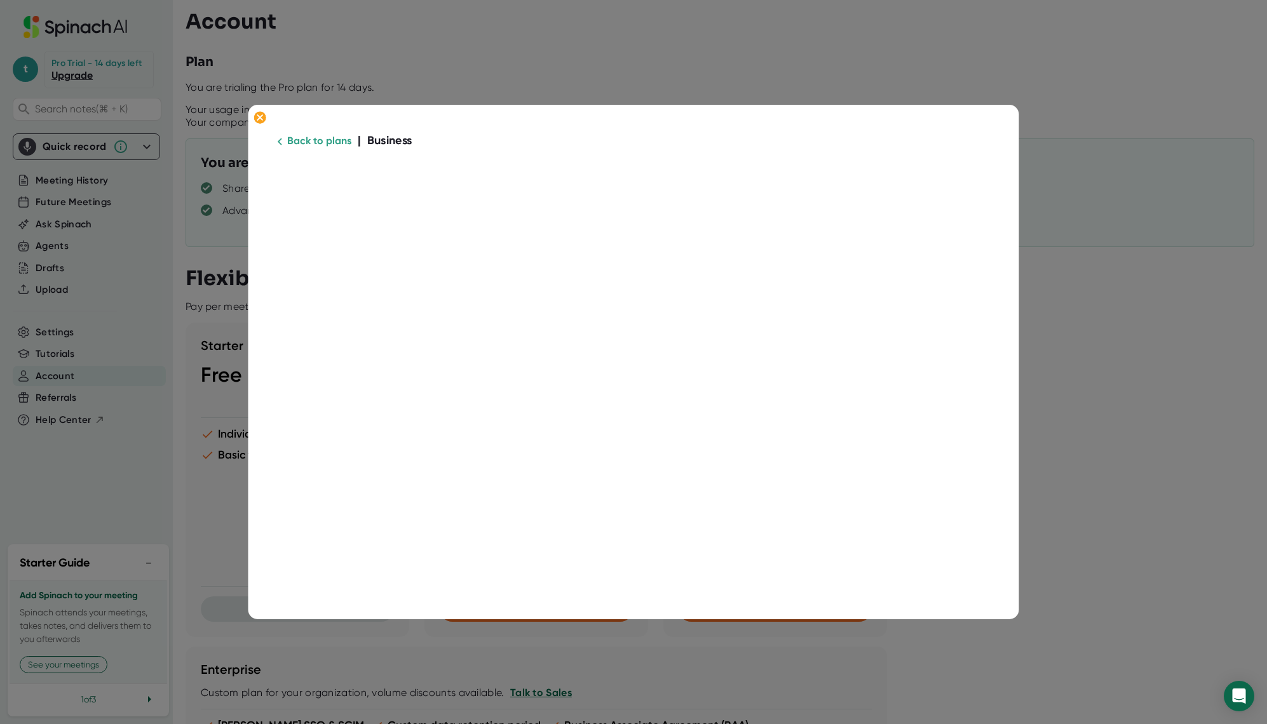
scroll to position [290, 0]
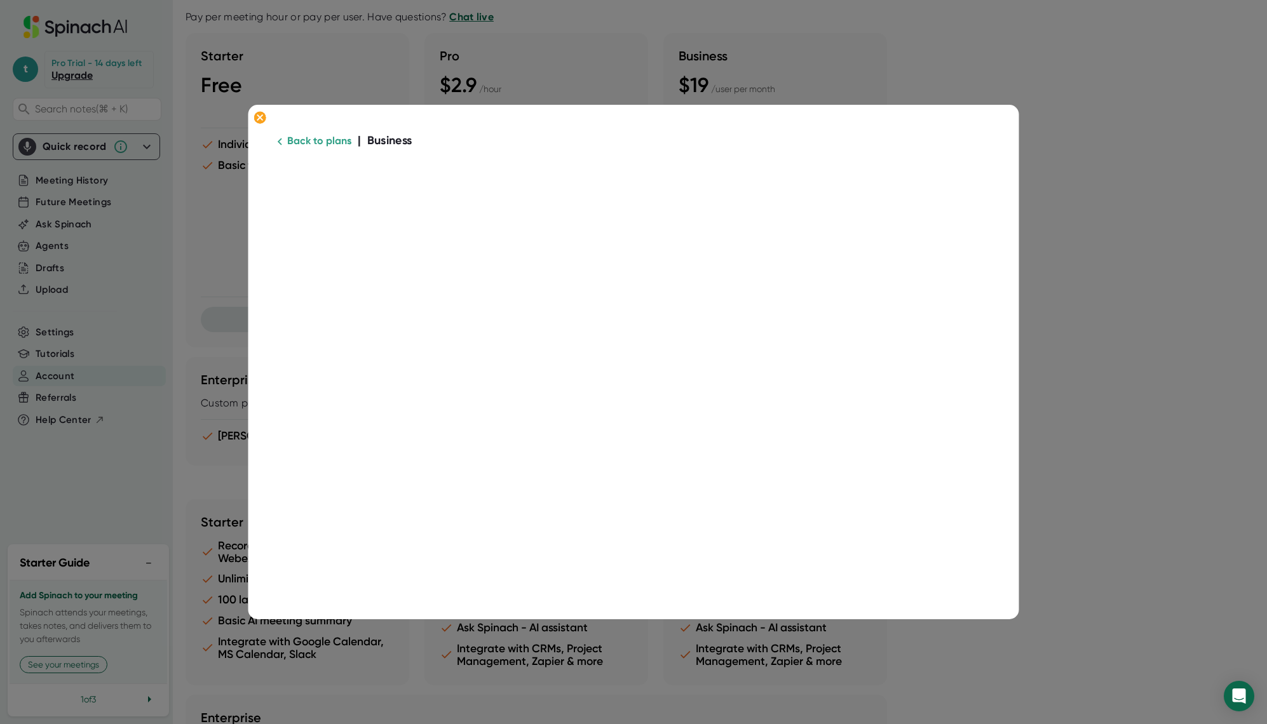
click at [314, 138] on link "Back to plans" at bounding box center [319, 141] width 64 height 12
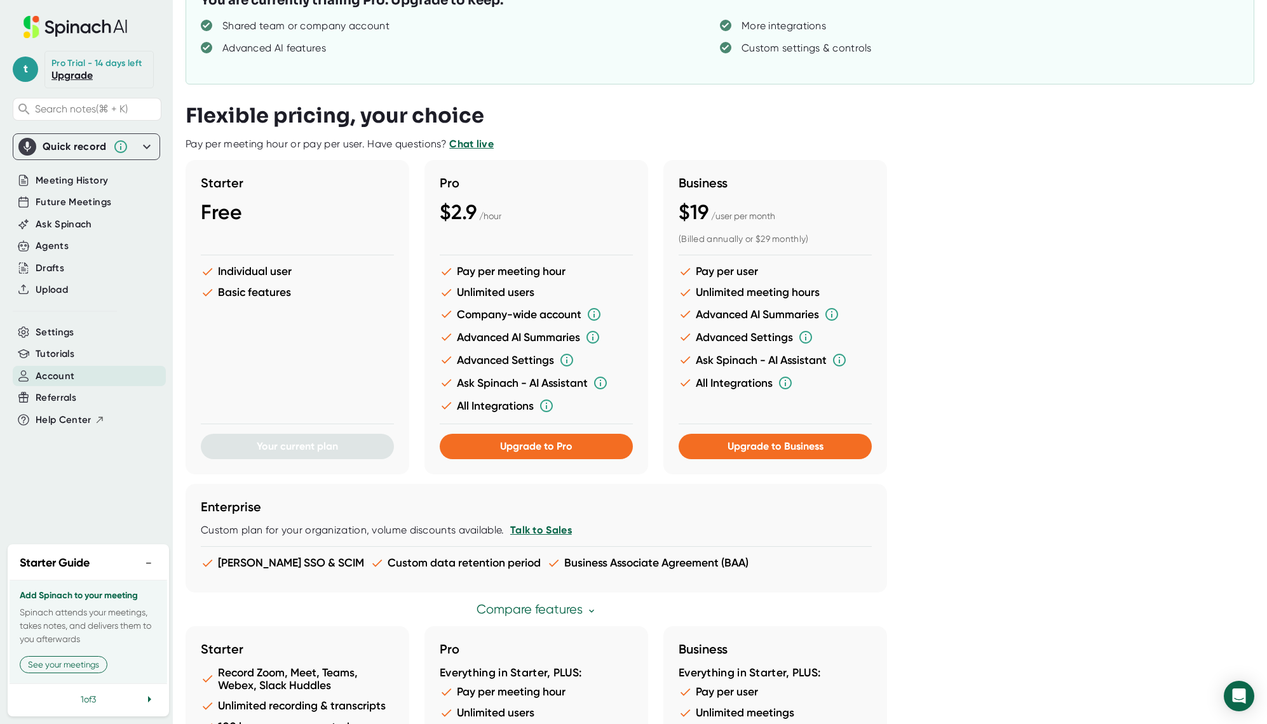
scroll to position [154, 0]
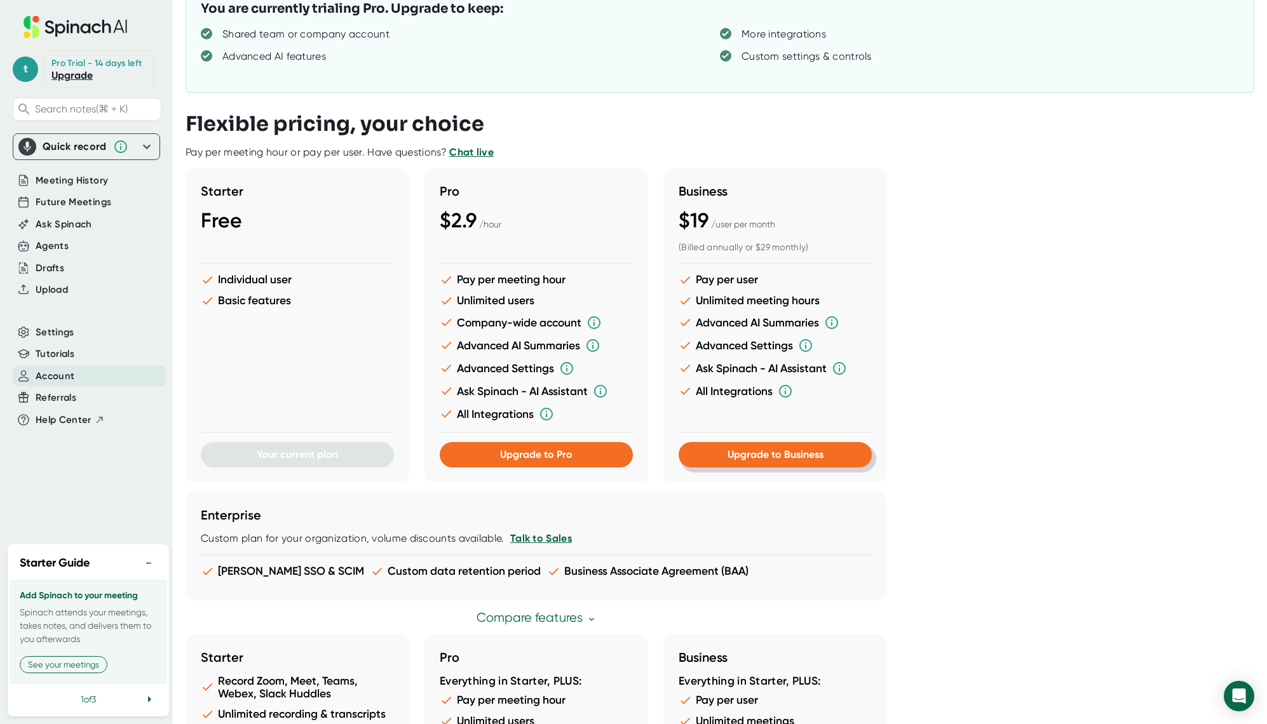
click at [789, 455] on span "Upgrade to Business" at bounding box center [775, 454] width 96 height 12
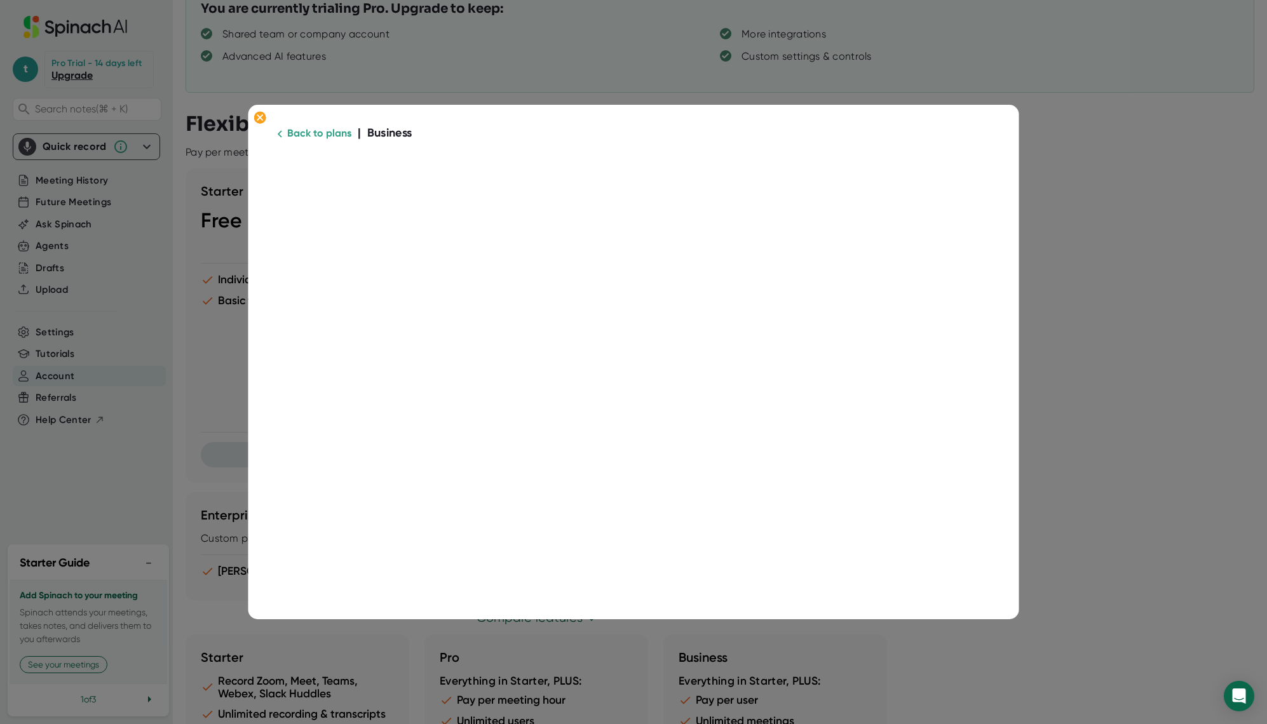
scroll to position [53, 0]
click at [0, 723] on com-1password-button at bounding box center [0, 724] width 0 height 0
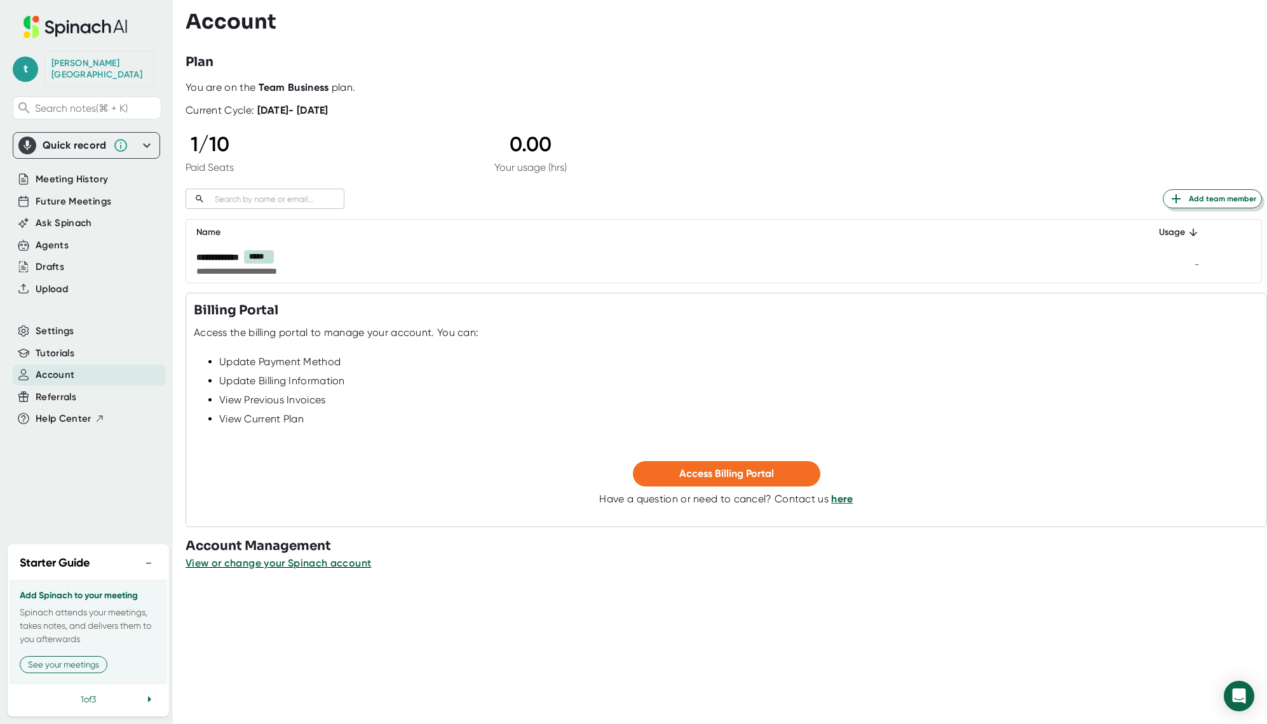
click at [1200, 198] on span "Add team member" at bounding box center [1212, 198] width 88 height 15
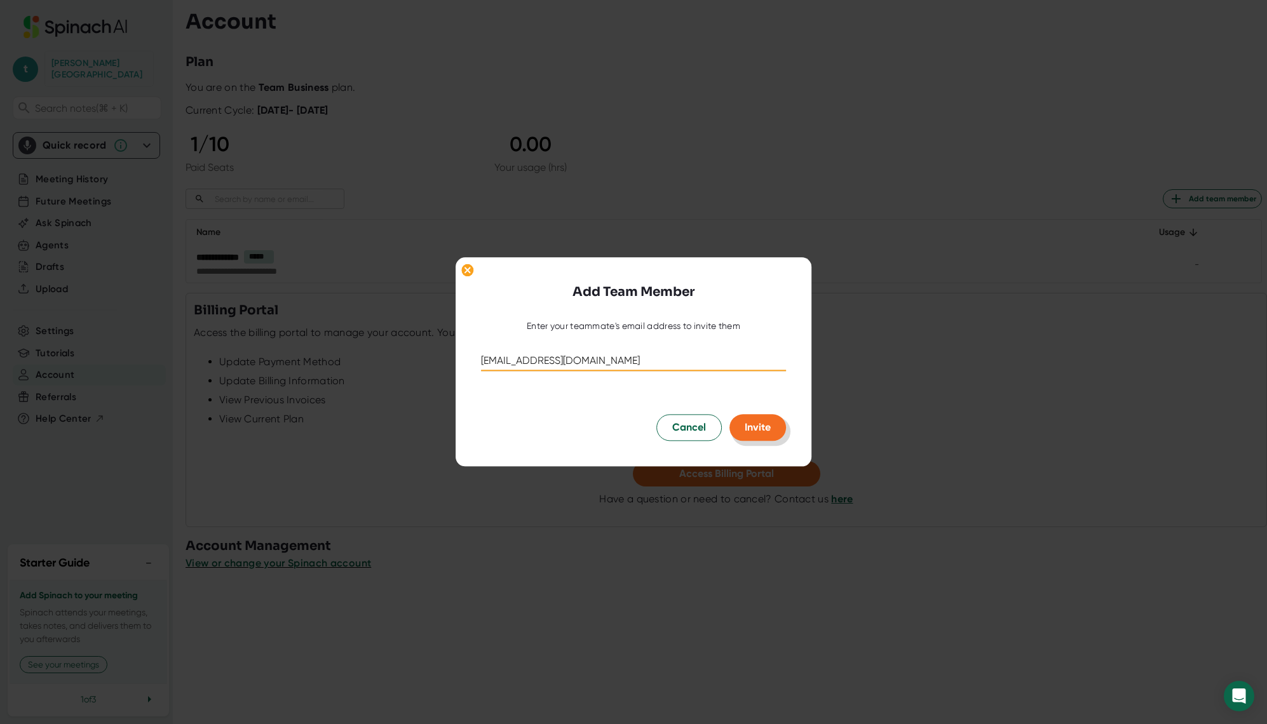
type input "[EMAIL_ADDRESS][DOMAIN_NAME]"
click at [757, 426] on span "Invite" at bounding box center [757, 428] width 26 height 12
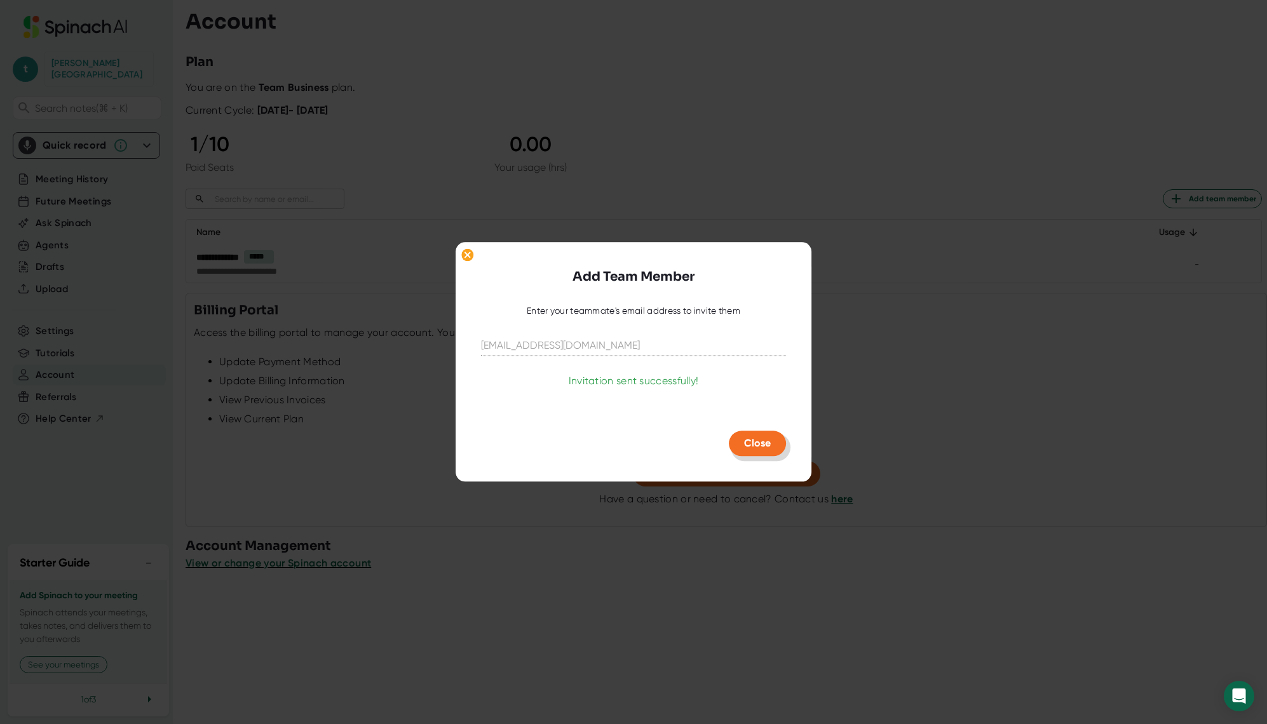
click at [757, 446] on span "Close" at bounding box center [757, 444] width 27 height 12
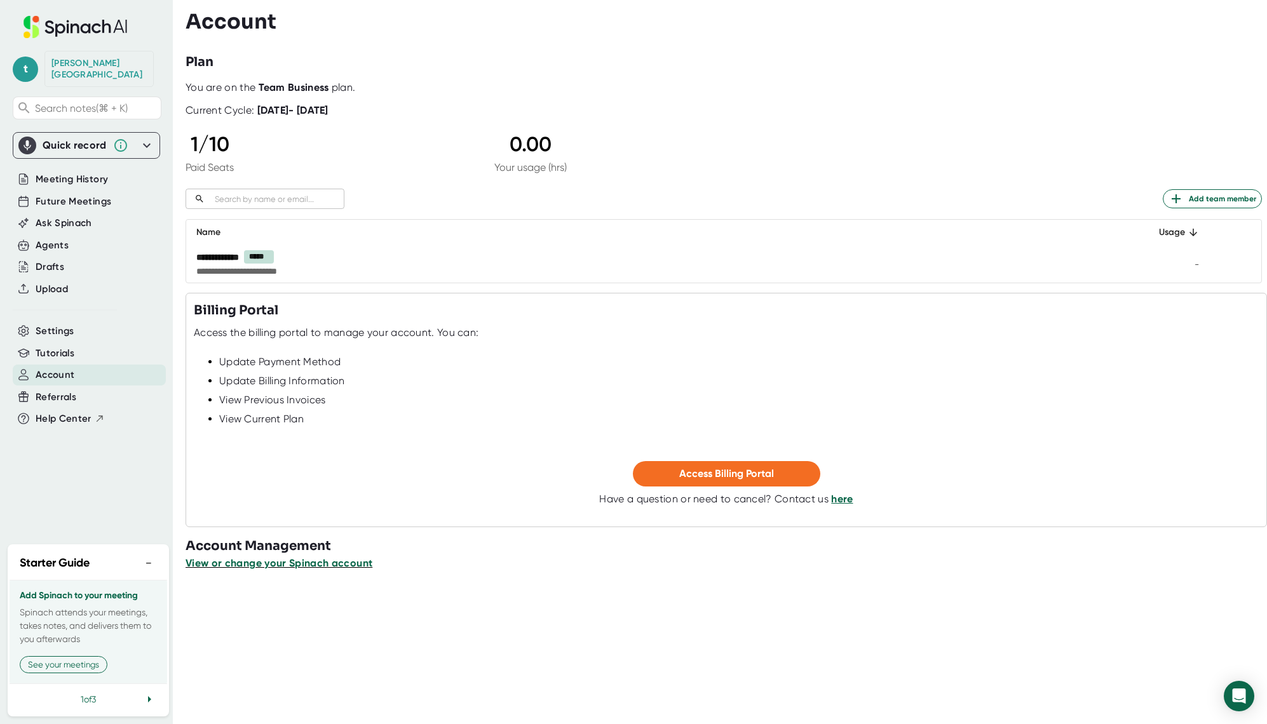
click at [260, 565] on span "View or change your Spinach account" at bounding box center [278, 563] width 187 height 12
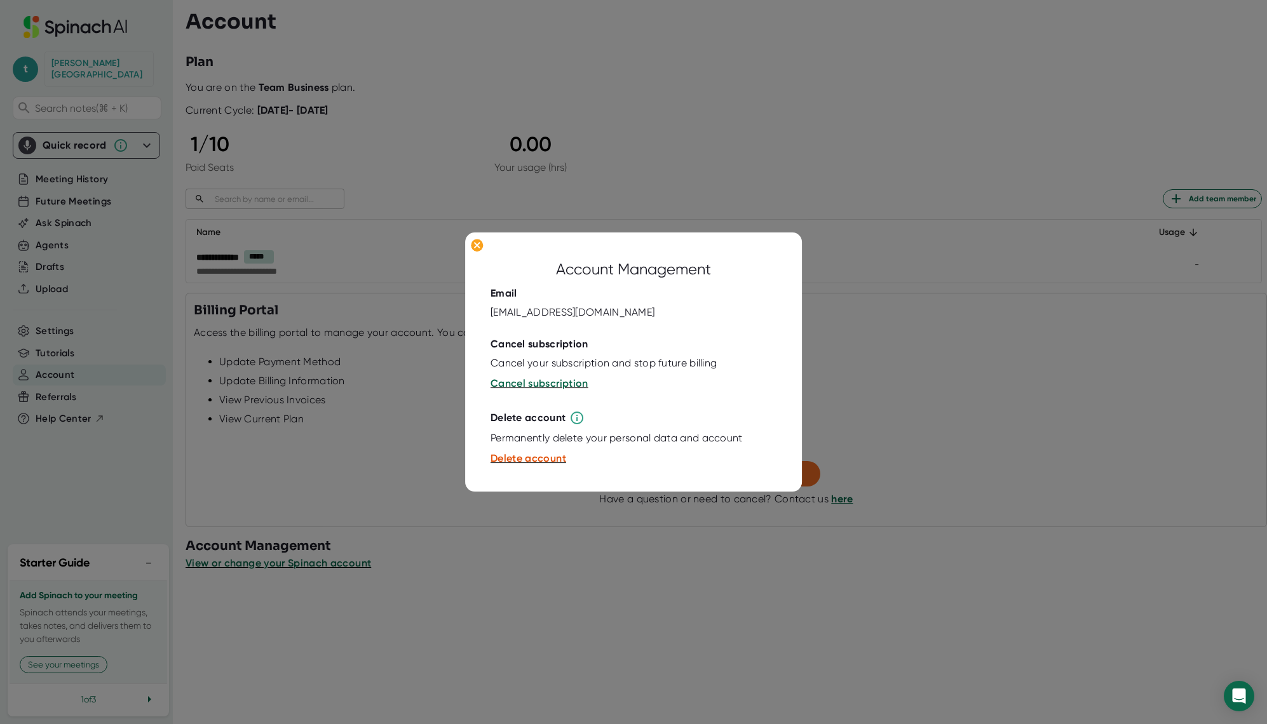
click at [524, 306] on div "[EMAIL_ADDRESS][DOMAIN_NAME]" at bounding box center [572, 312] width 164 height 13
click at [531, 318] on div "[EMAIL_ADDRESS][DOMAIN_NAME]" at bounding box center [572, 312] width 164 height 13
click at [544, 308] on div "[EMAIL_ADDRESS][DOMAIN_NAME]" at bounding box center [572, 312] width 164 height 13
click at [478, 246] on icon at bounding box center [477, 246] width 6 height 6
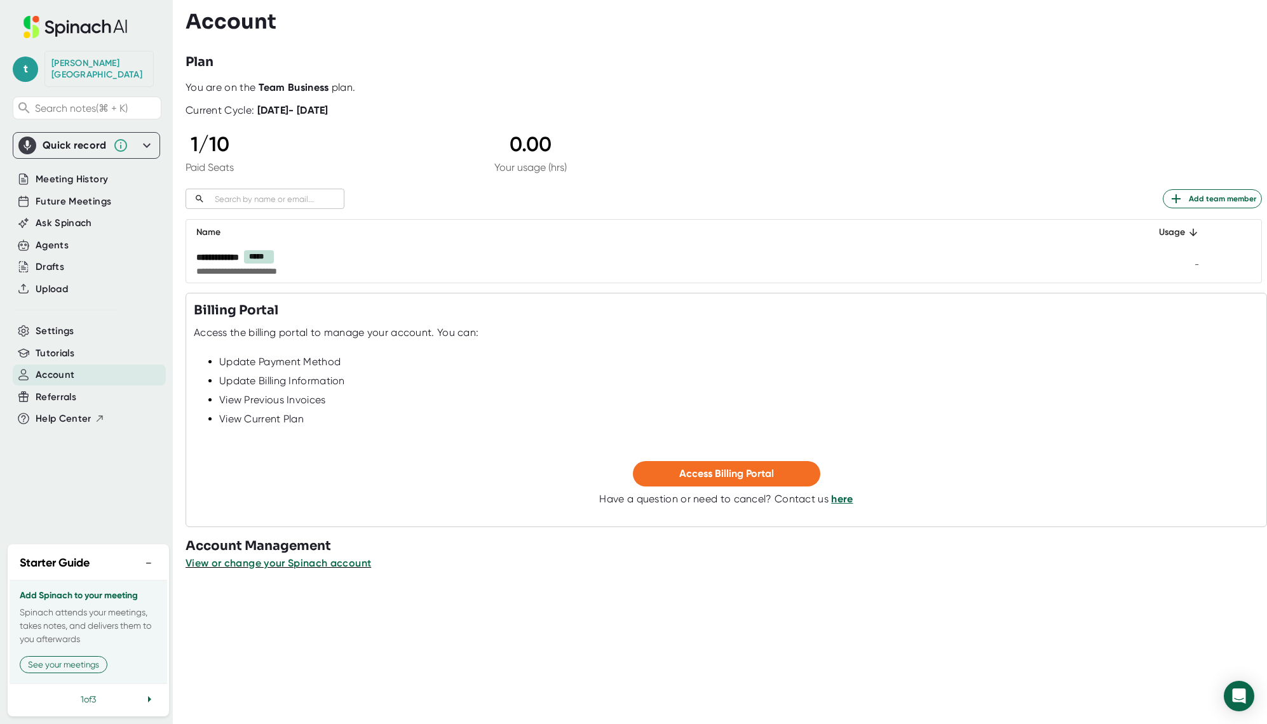
click at [1185, 262] on td "-" at bounding box center [1168, 263] width 81 height 37
click at [152, 692] on icon at bounding box center [149, 699] width 15 height 15
click at [151, 696] on icon at bounding box center [149, 699] width 3 height 6
click at [77, 657] on button "View your settings" at bounding box center [63, 664] width 86 height 17
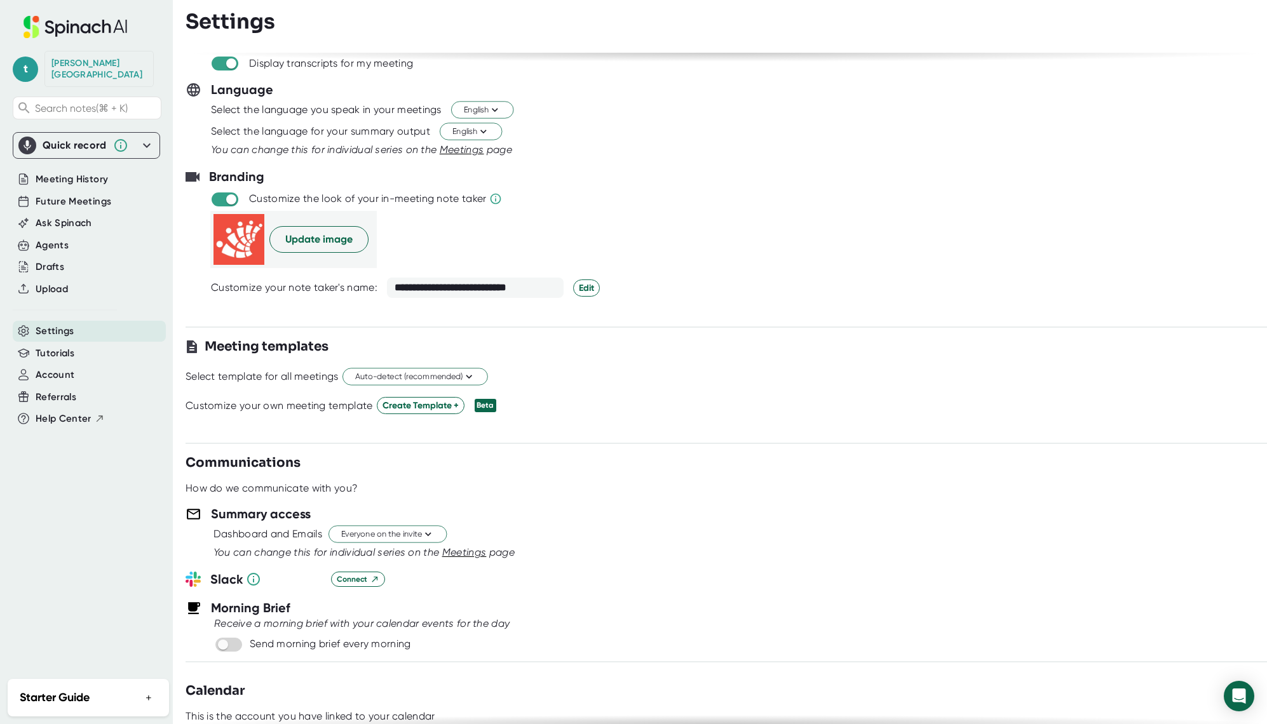
scroll to position [118, 0]
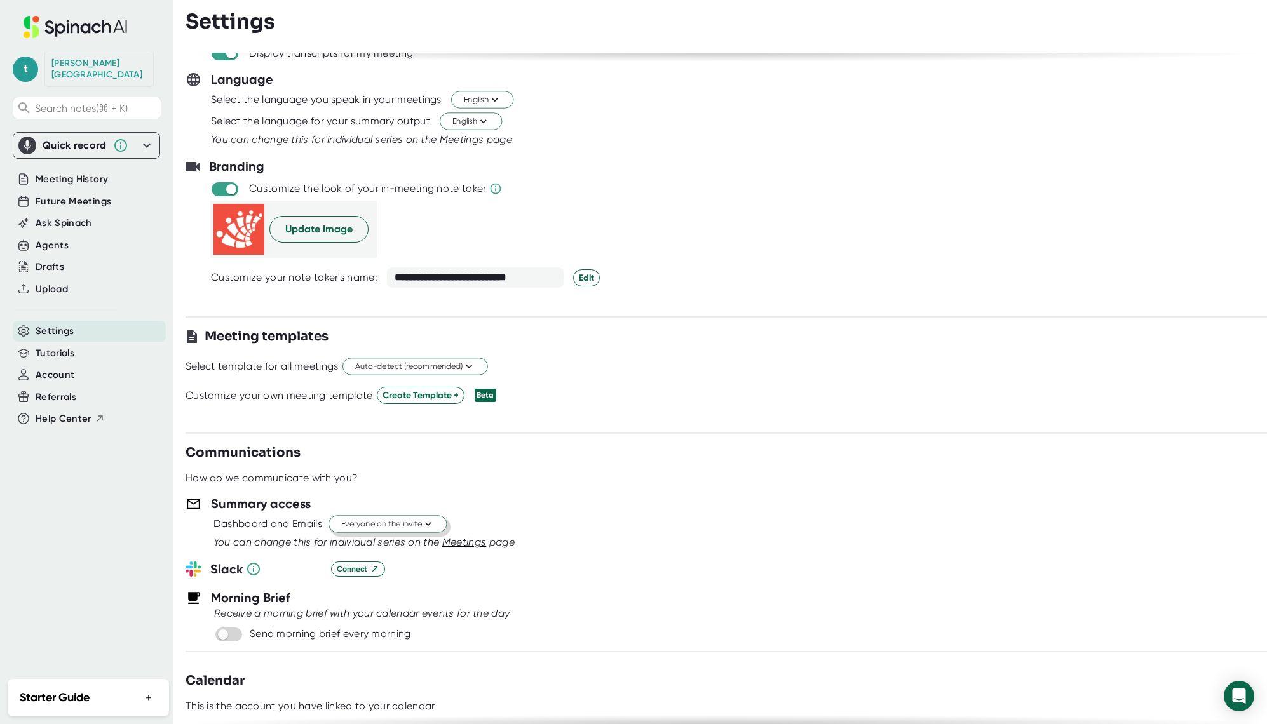
click at [430, 521] on icon at bounding box center [428, 524] width 12 height 12
click at [509, 492] on div at bounding box center [633, 362] width 1267 height 724
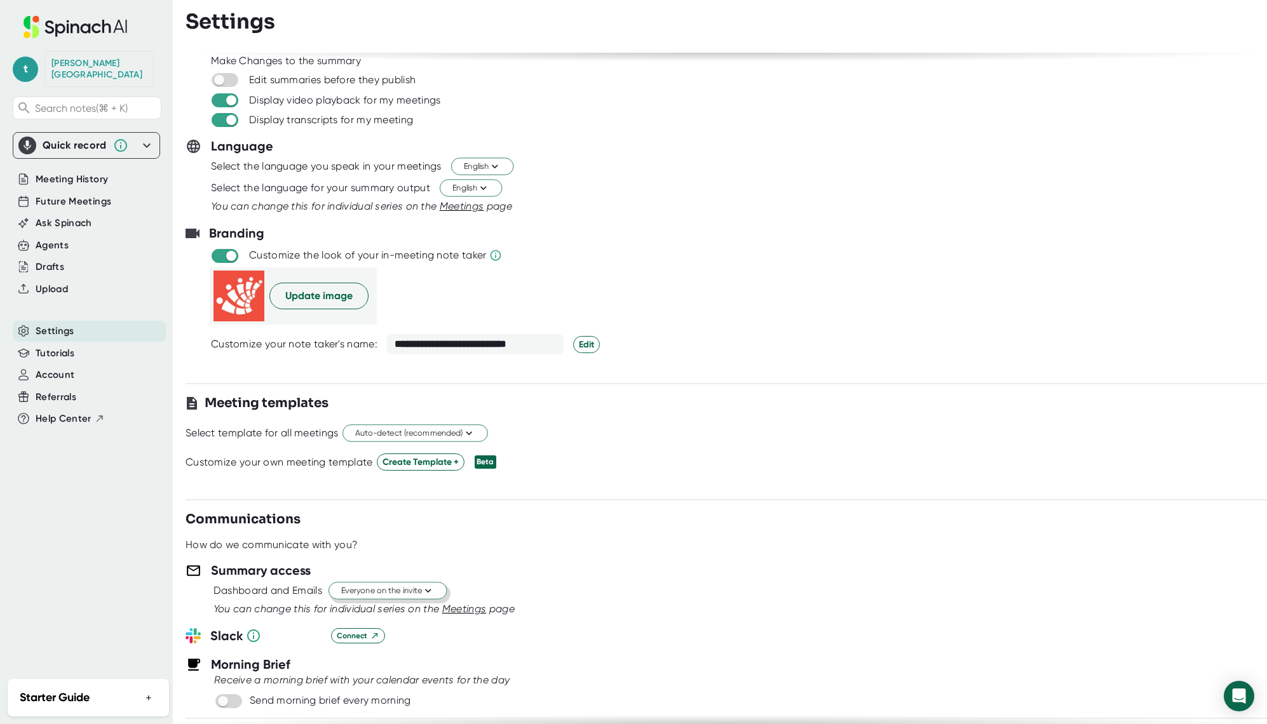
scroll to position [0, 0]
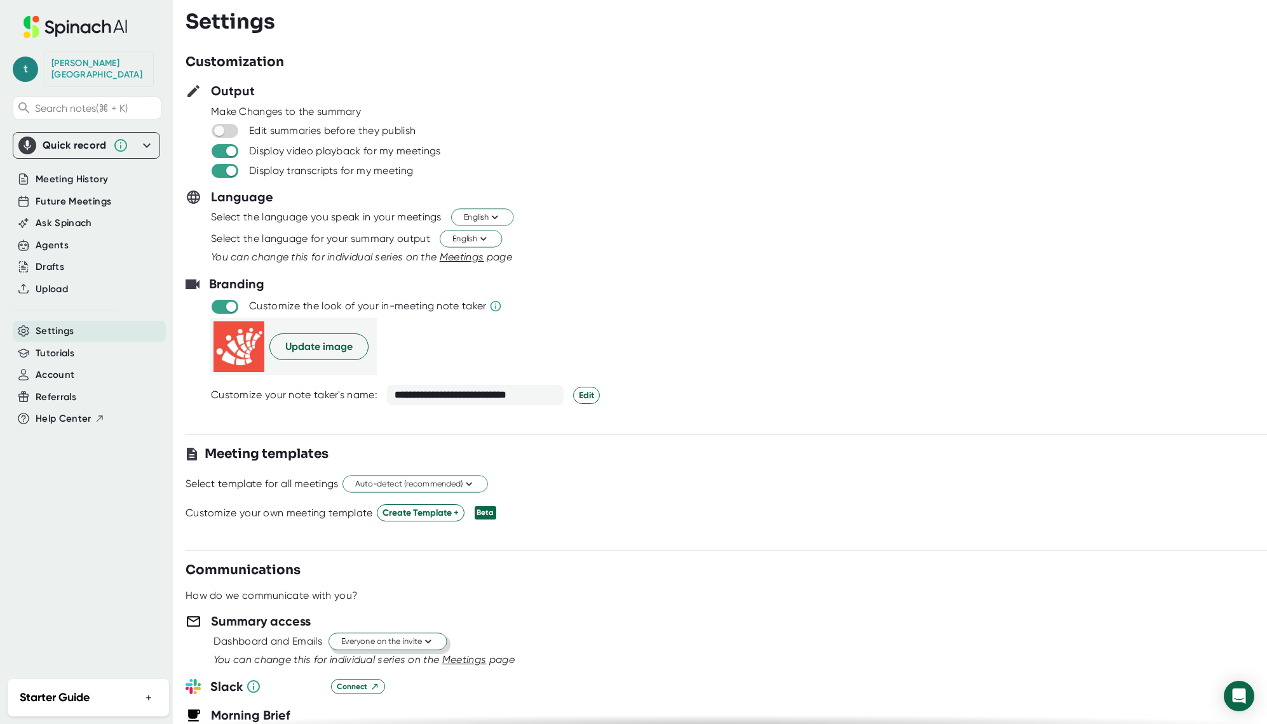
click at [22, 65] on span "t" at bounding box center [25, 69] width 25 height 25
click at [740, 453] on div at bounding box center [633, 362] width 1267 height 724
click at [470, 483] on icon at bounding box center [468, 484] width 12 height 12
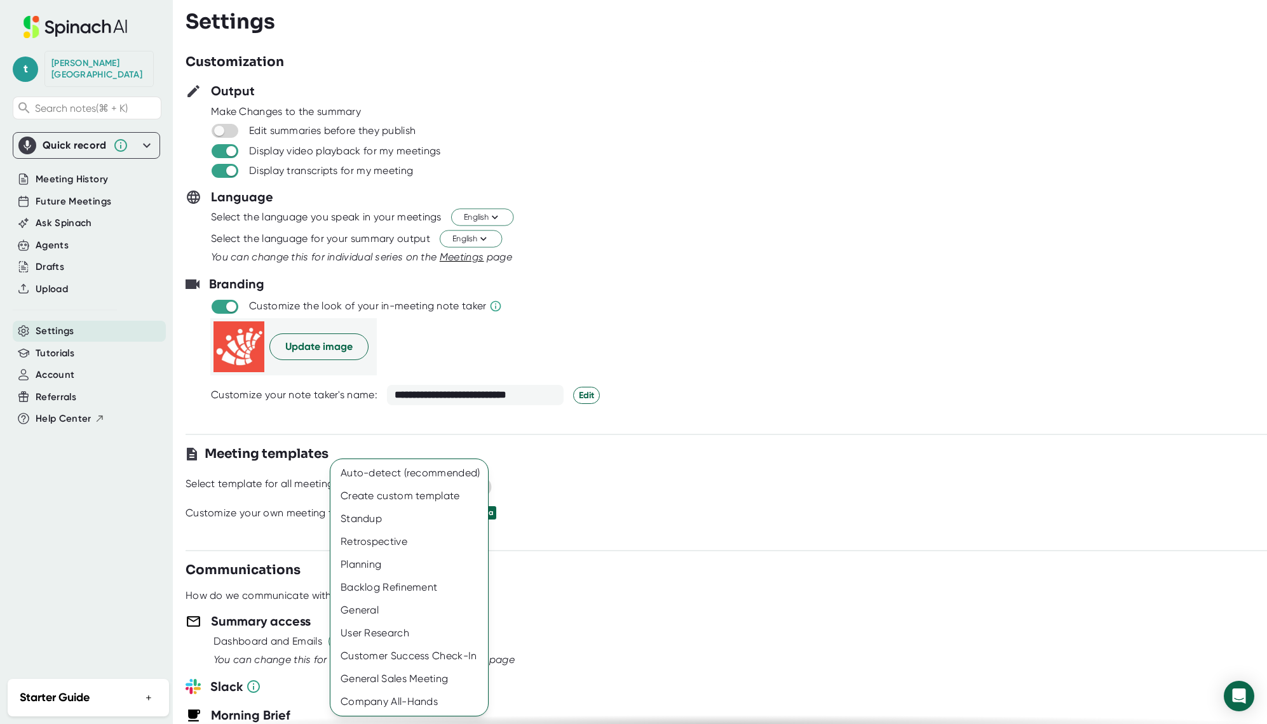
click at [629, 483] on div at bounding box center [633, 362] width 1267 height 724
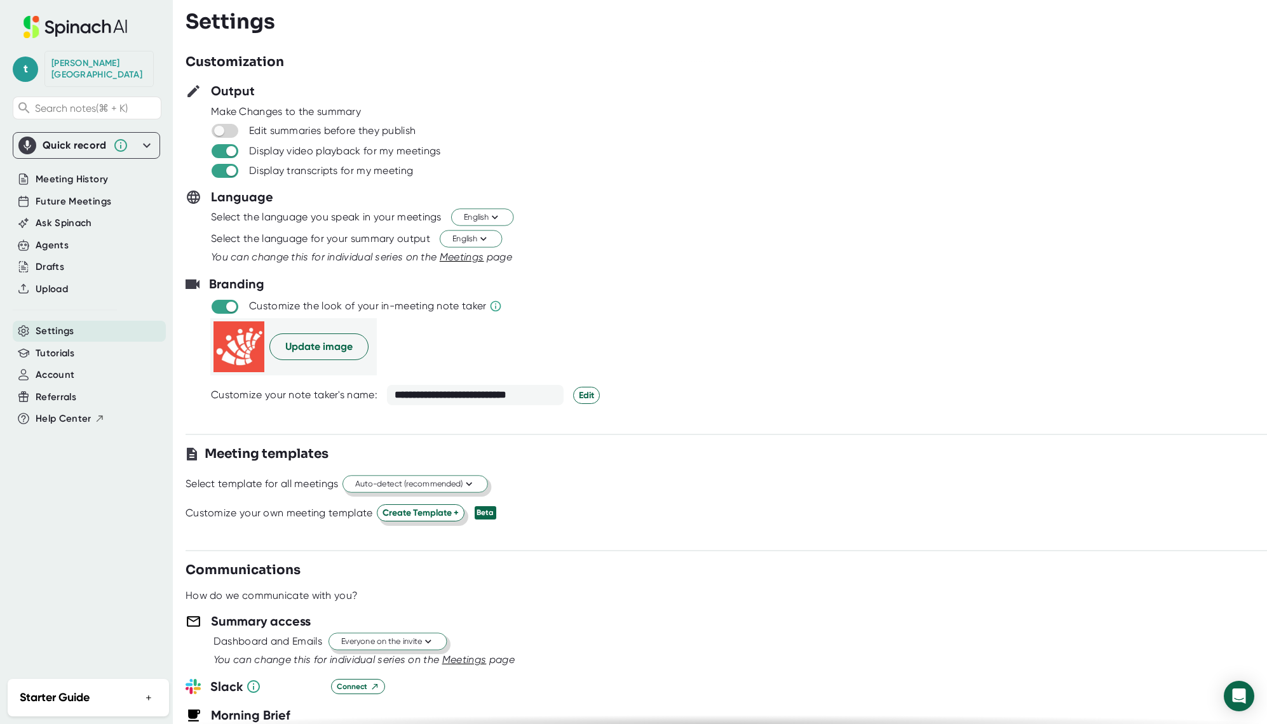
click at [454, 514] on span "Create Template +" at bounding box center [420, 512] width 76 height 13
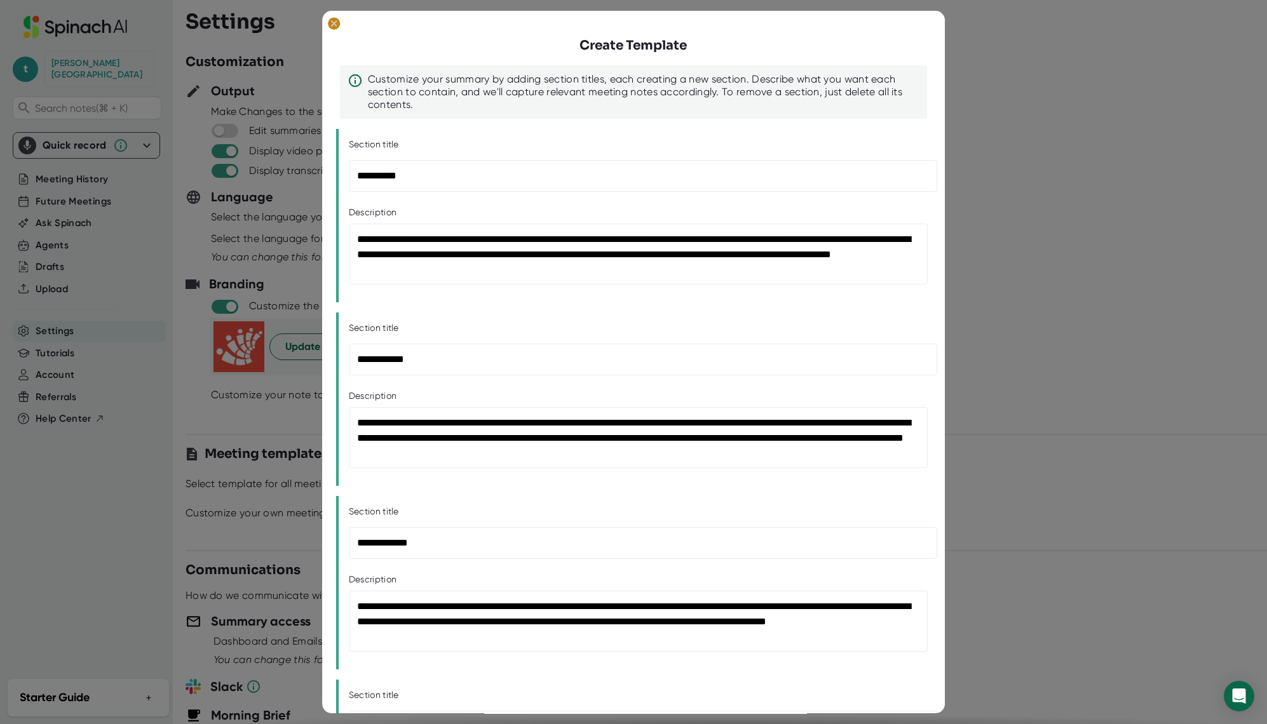
click at [332, 25] on ellipse at bounding box center [334, 23] width 12 height 13
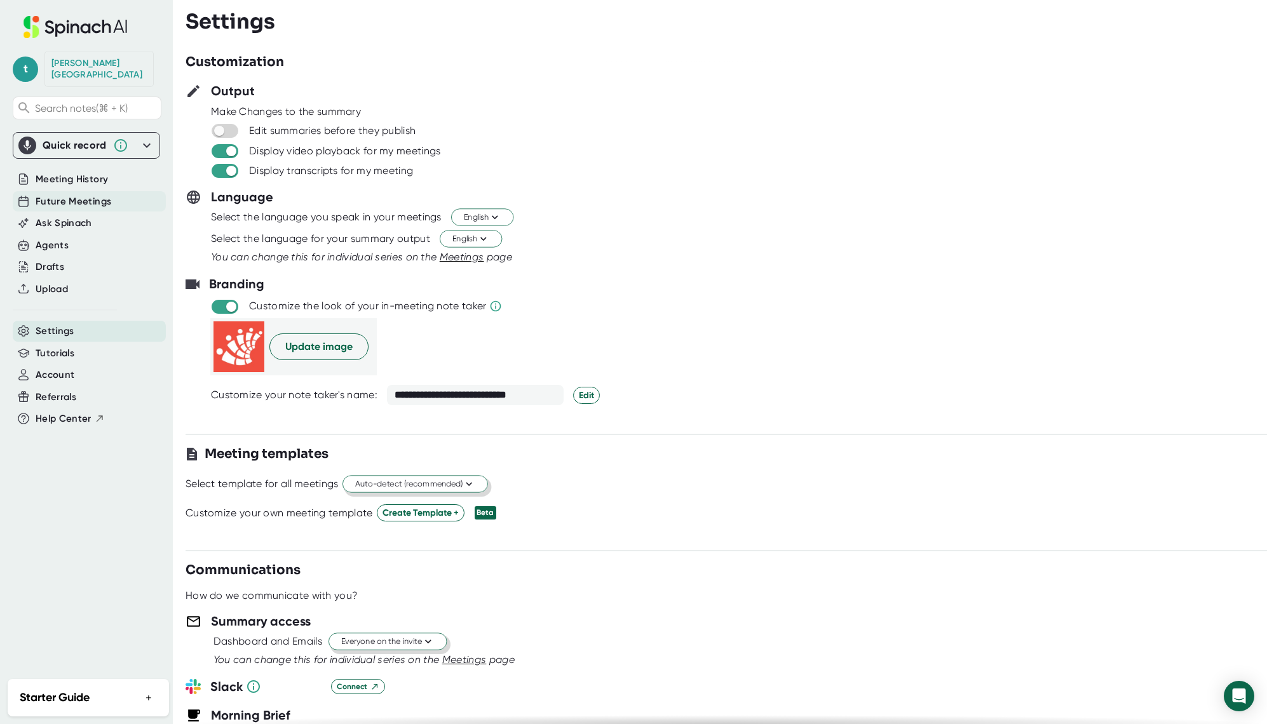
click at [54, 194] on span "Future Meetings" at bounding box center [74, 201] width 76 height 15
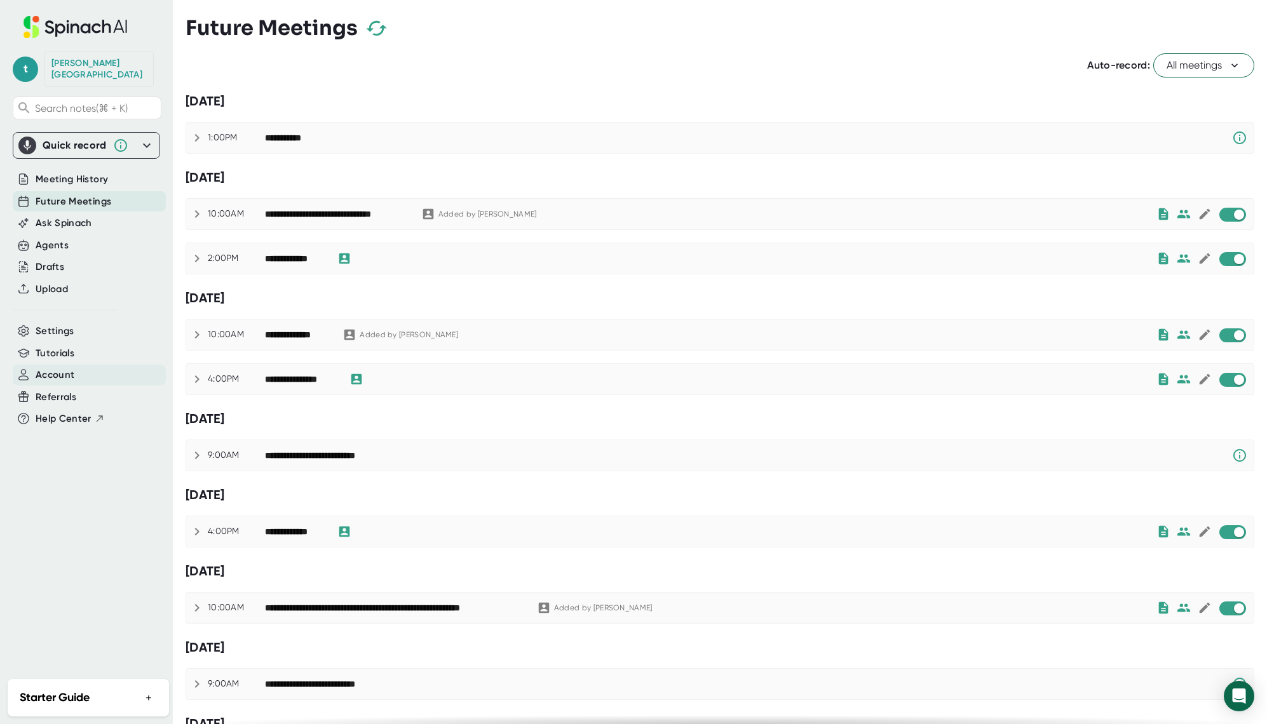
click at [60, 368] on span "Account" at bounding box center [55, 375] width 39 height 15
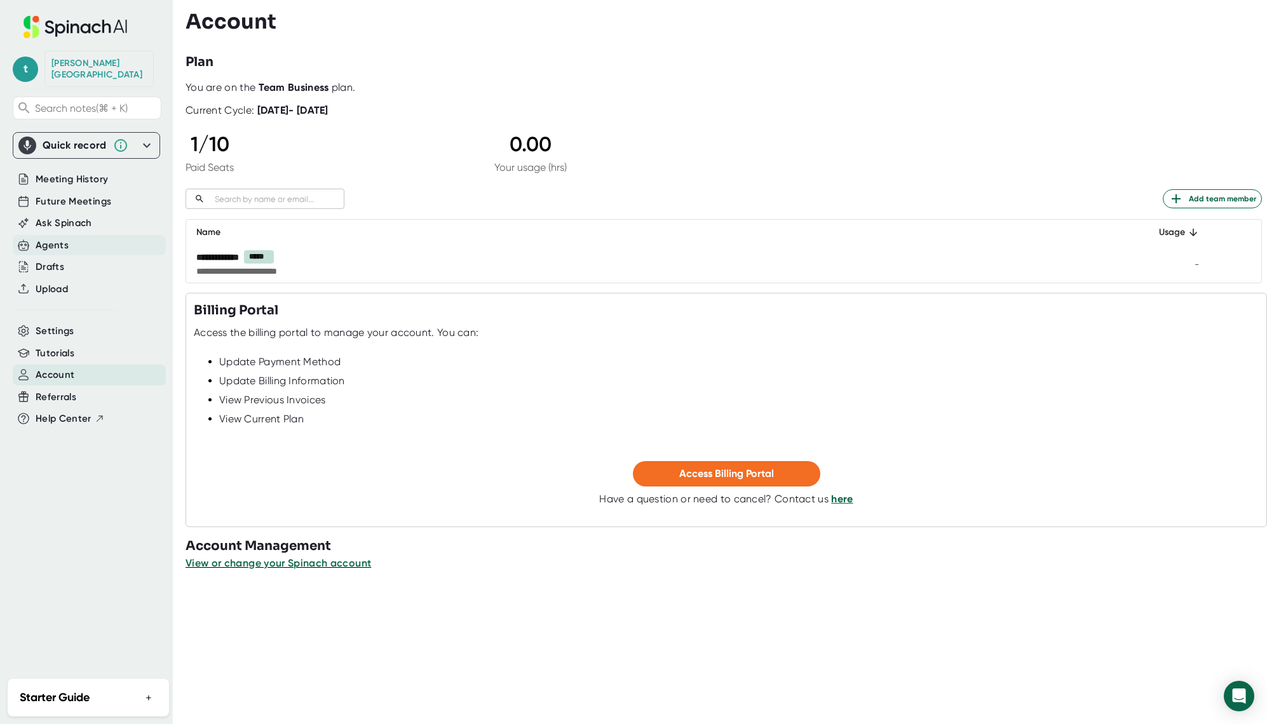
click at [65, 238] on div "Agents" at bounding box center [52, 245] width 33 height 15
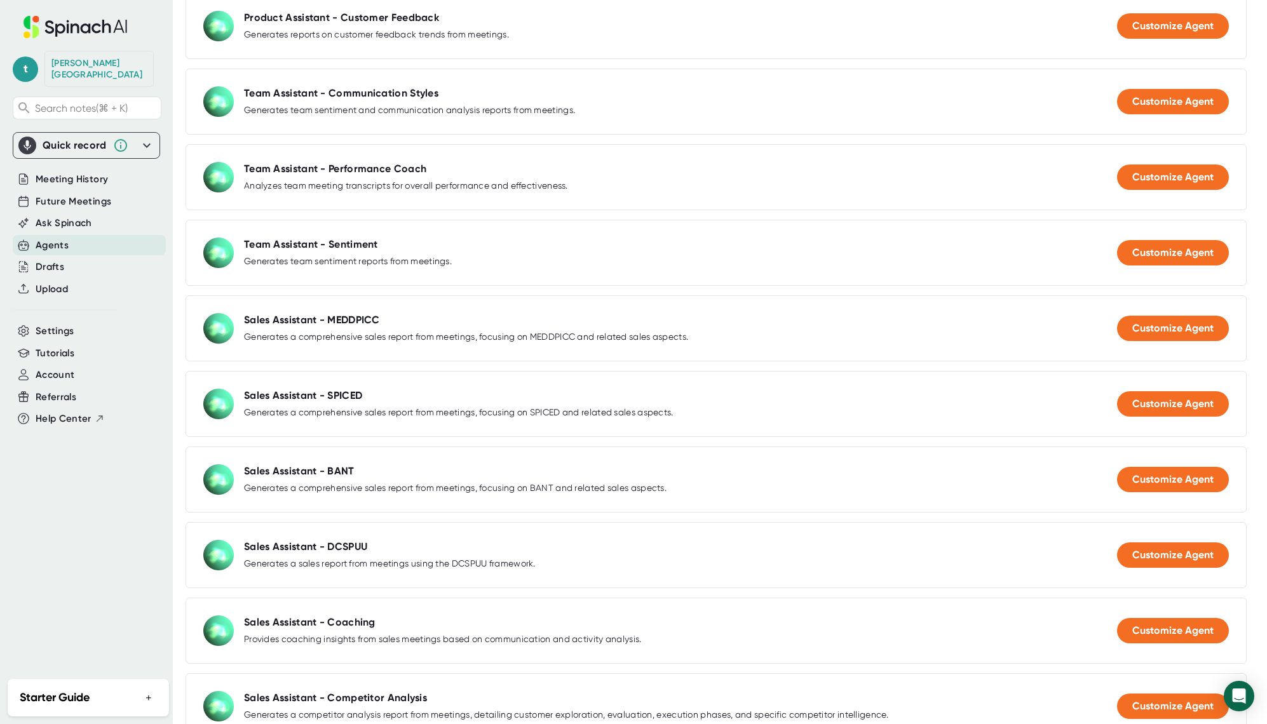
scroll to position [1075, 0]
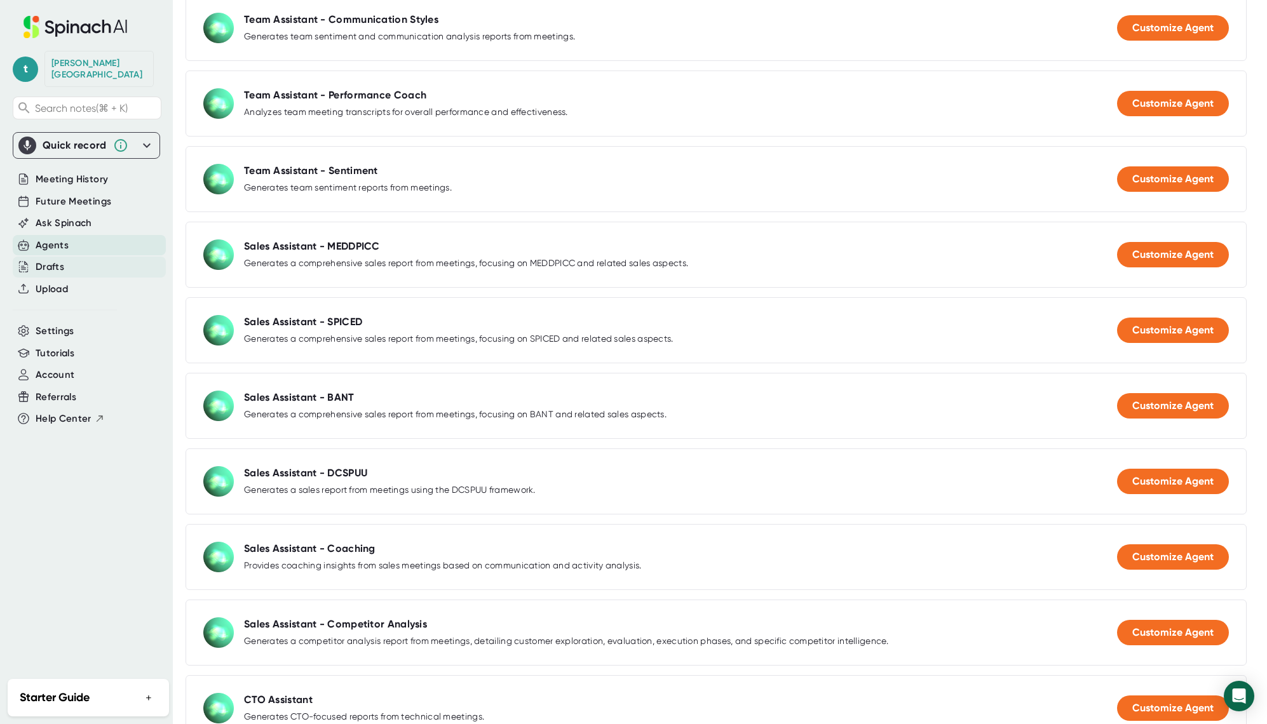
click at [61, 260] on div "Drafts" at bounding box center [50, 267] width 29 height 15
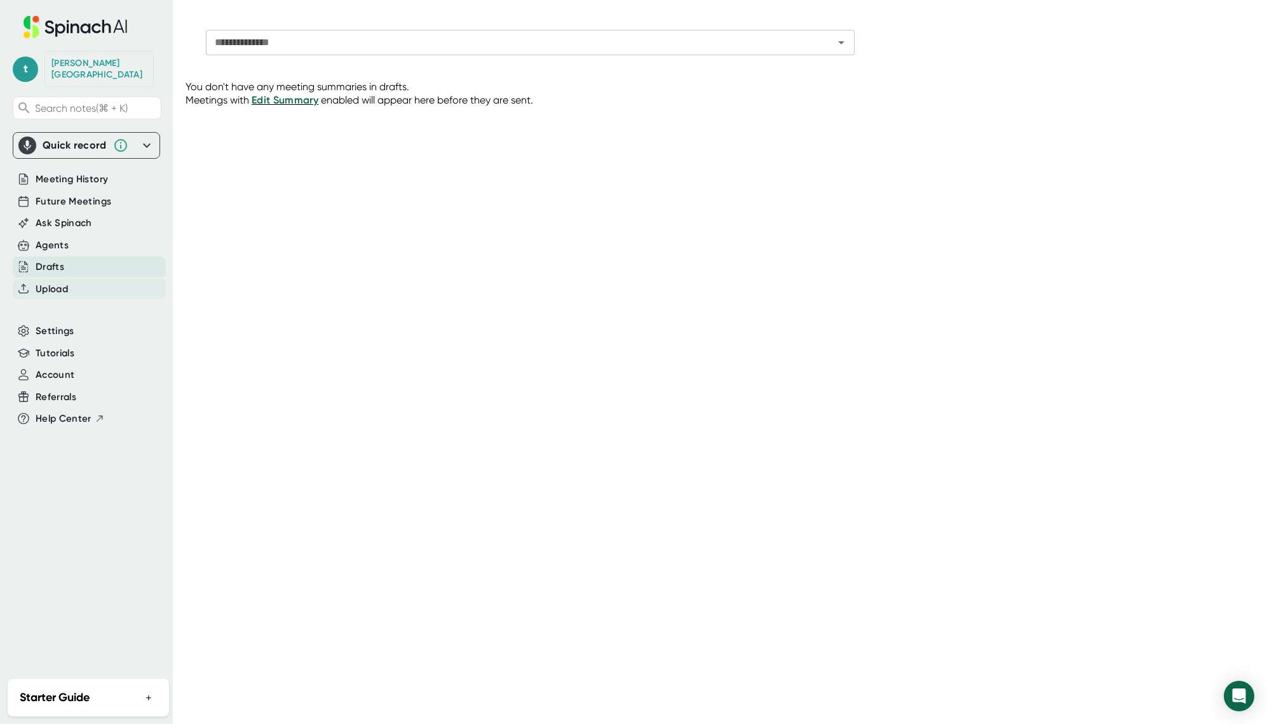
click at [57, 283] on span "Upload" at bounding box center [52, 289] width 32 height 15
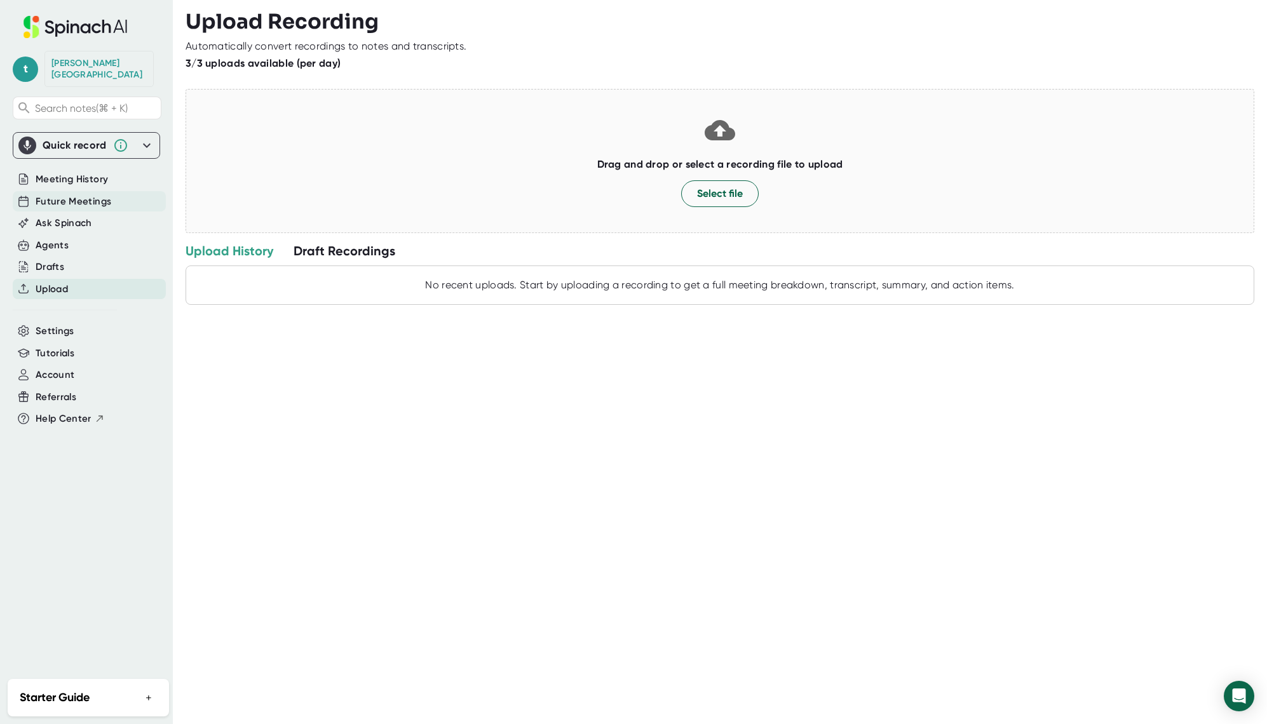
click at [83, 195] on span "Future Meetings" at bounding box center [74, 201] width 76 height 15
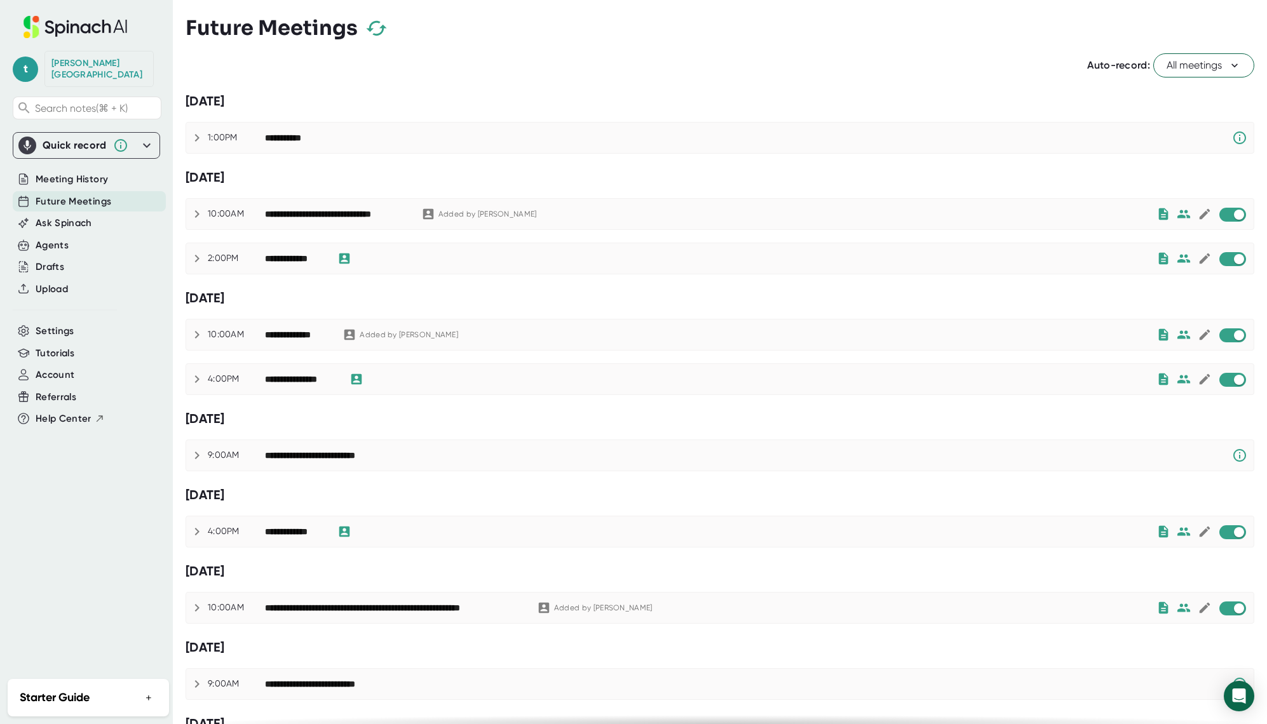
click at [88, 71] on div "[PERSON_NAME]" at bounding box center [98, 69] width 109 height 36
click at [20, 61] on span "t" at bounding box center [25, 69] width 25 height 25
click at [82, 118] on button "Edit Profile" at bounding box center [83, 120] width 126 height 22
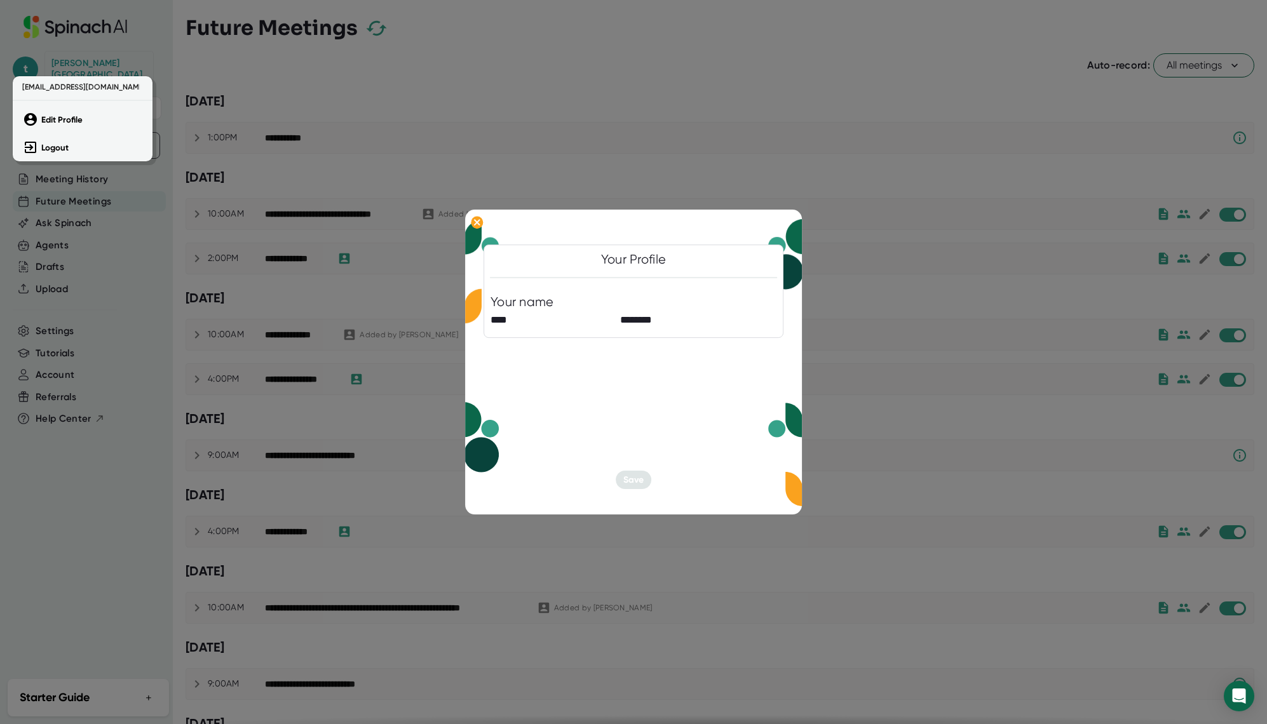
click at [570, 250] on div at bounding box center [633, 362] width 1267 height 724
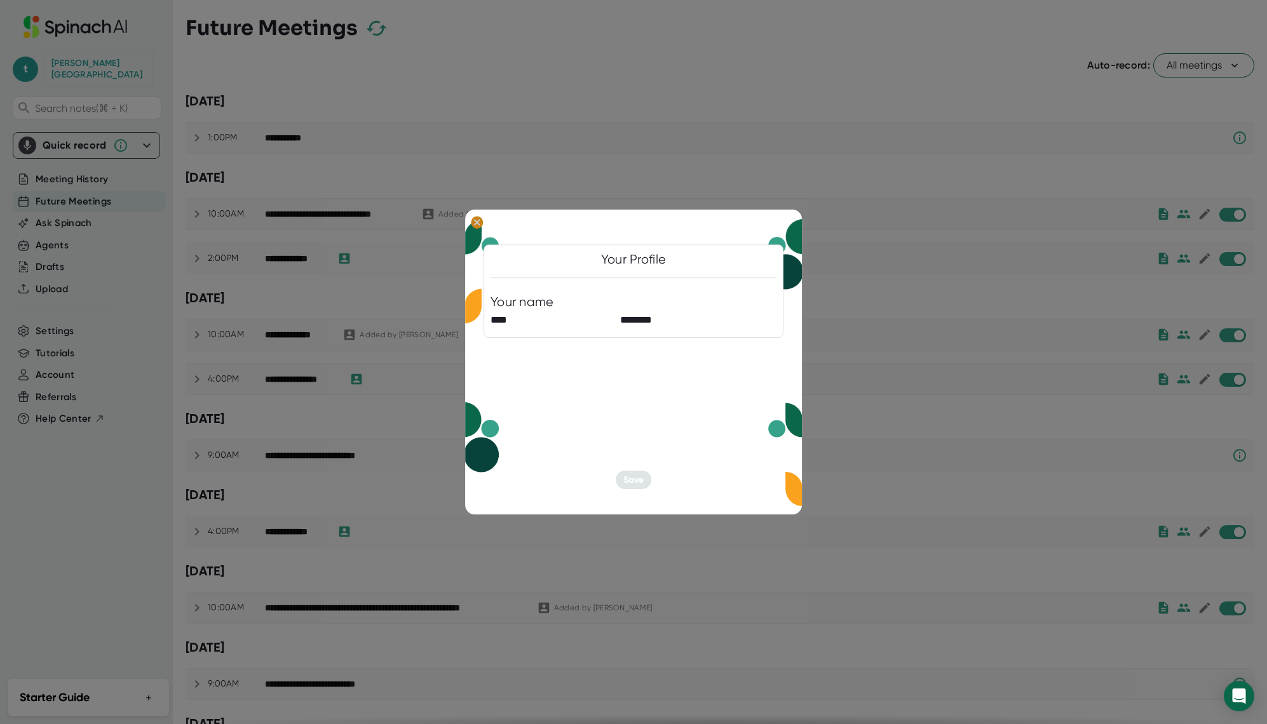
click at [480, 226] on ellipse at bounding box center [477, 222] width 12 height 13
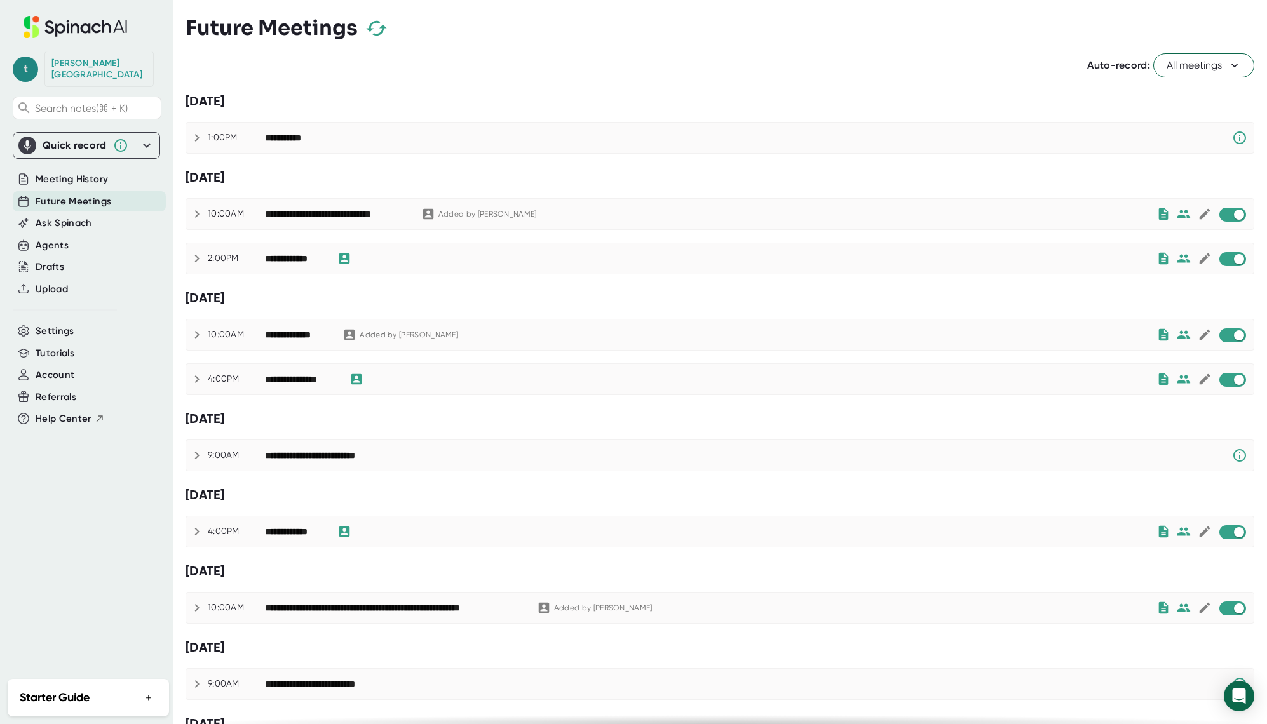
click at [27, 64] on span "t" at bounding box center [25, 69] width 25 height 25
click at [27, 64] on div at bounding box center [633, 362] width 1267 height 724
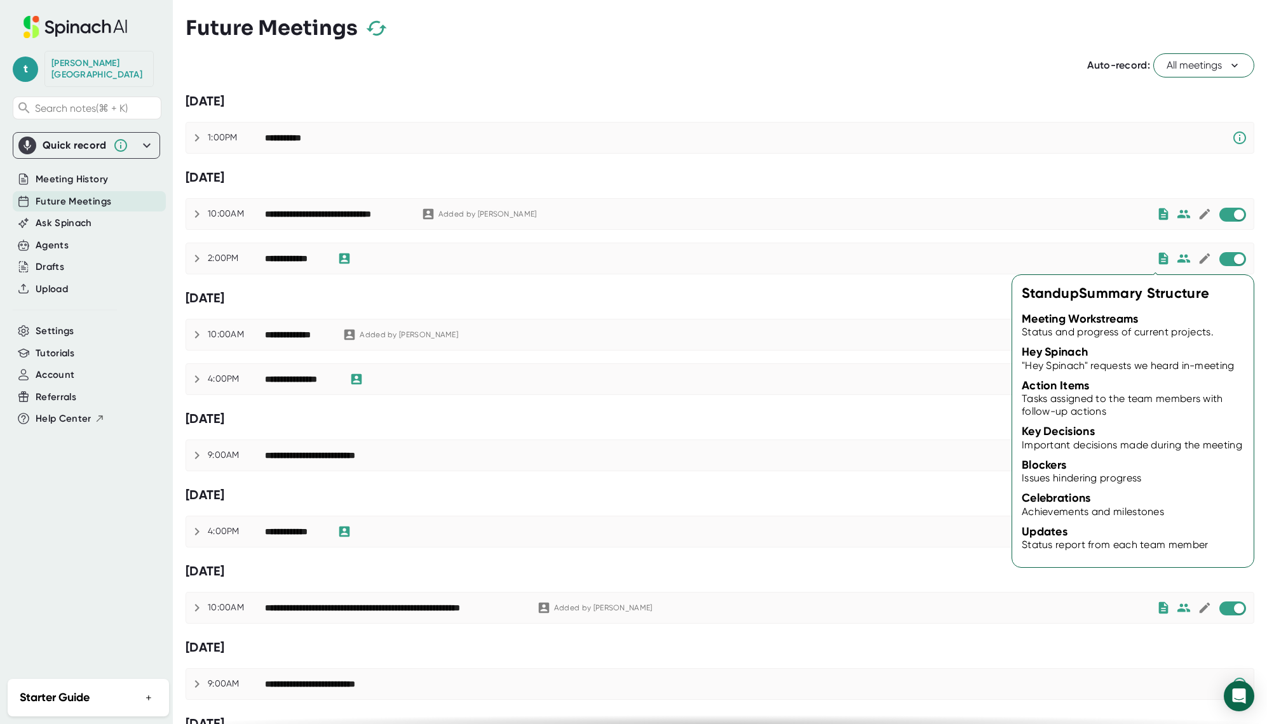
click at [1156, 261] on icon at bounding box center [1163, 259] width 14 height 14
click at [1159, 259] on icon at bounding box center [1164, 258] width 10 height 11
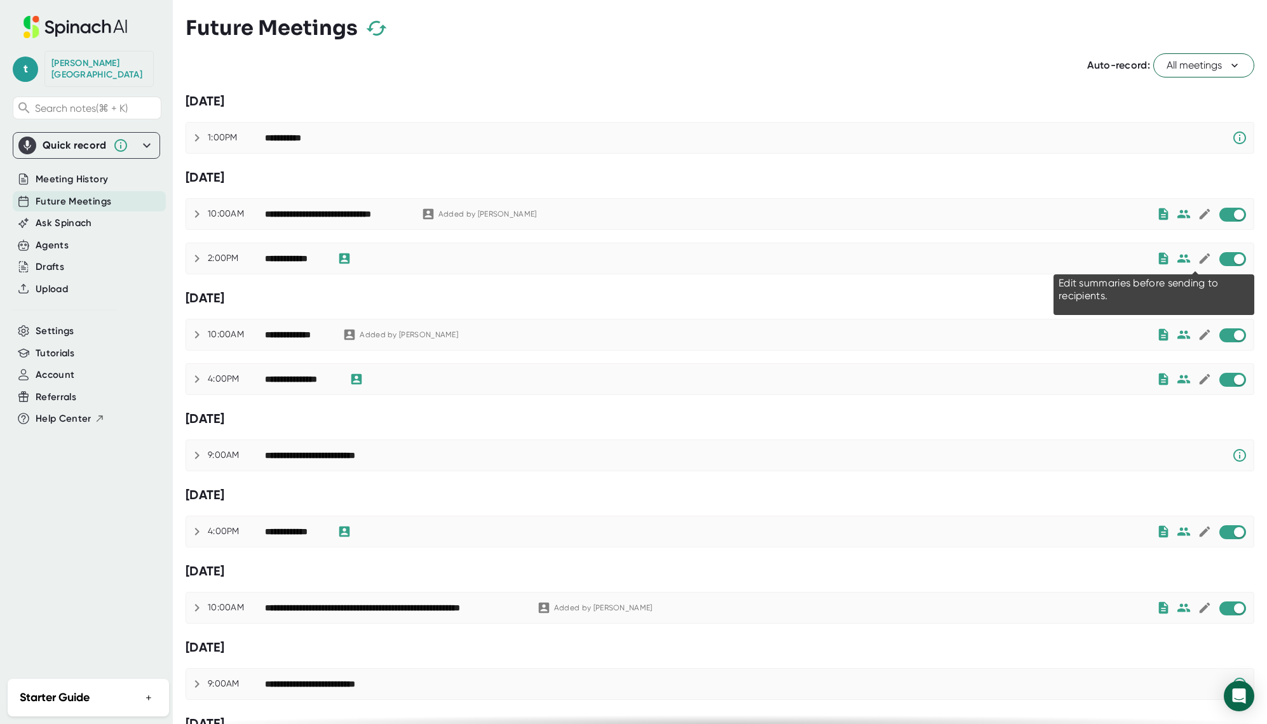
click at [1197, 259] on icon at bounding box center [1204, 259] width 14 height 14
checkbox input "true"
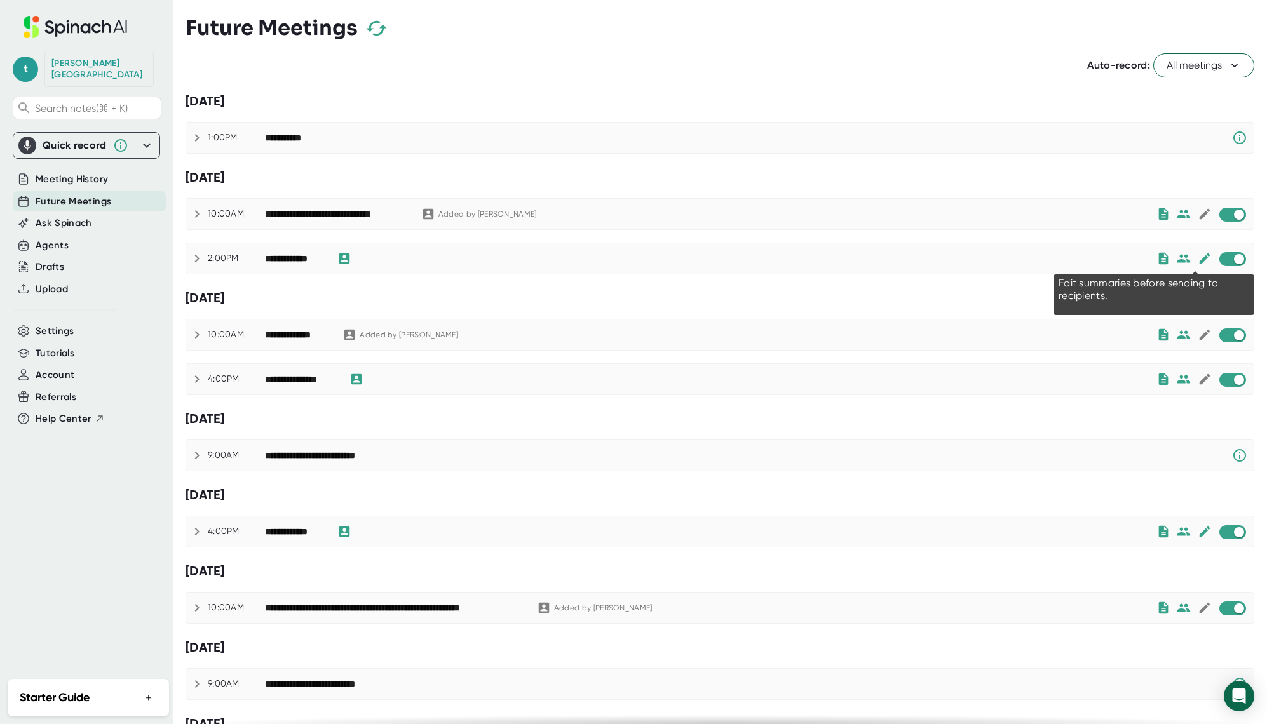
click at [1197, 259] on icon at bounding box center [1204, 259] width 14 height 14
checkbox input "false"
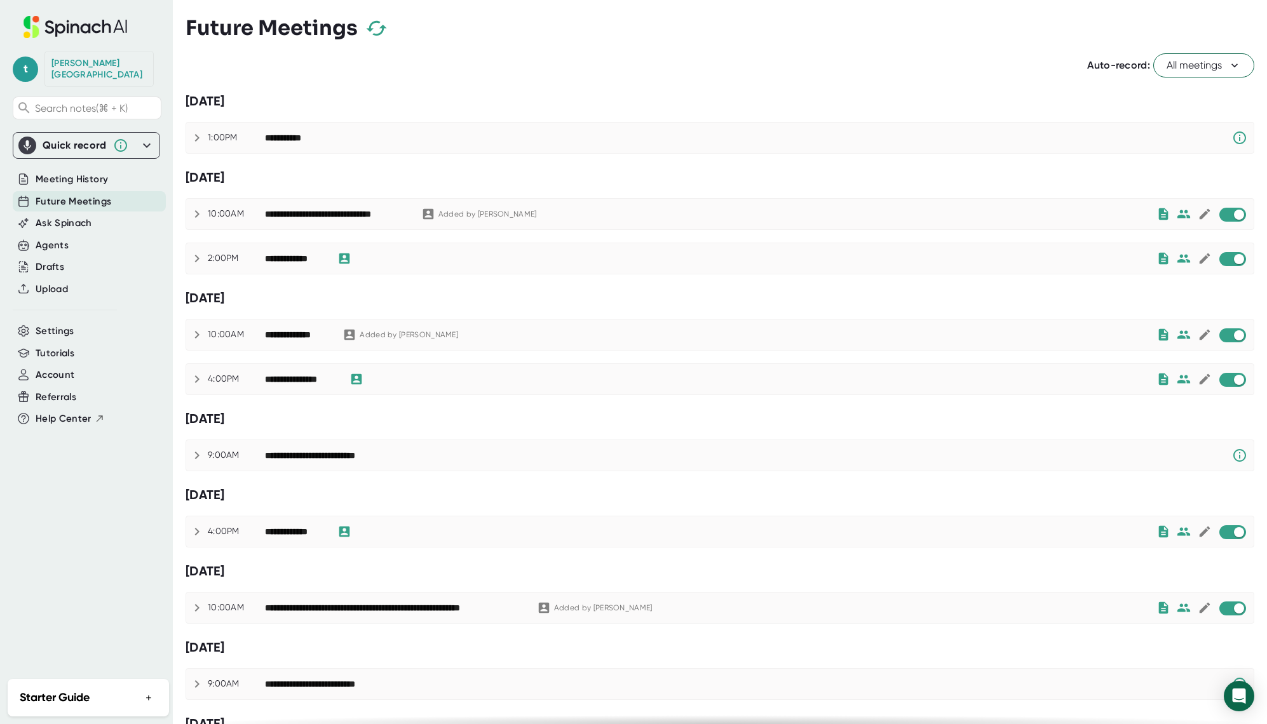
checkbox input "true"
click at [1176, 259] on icon at bounding box center [1183, 259] width 14 height 14
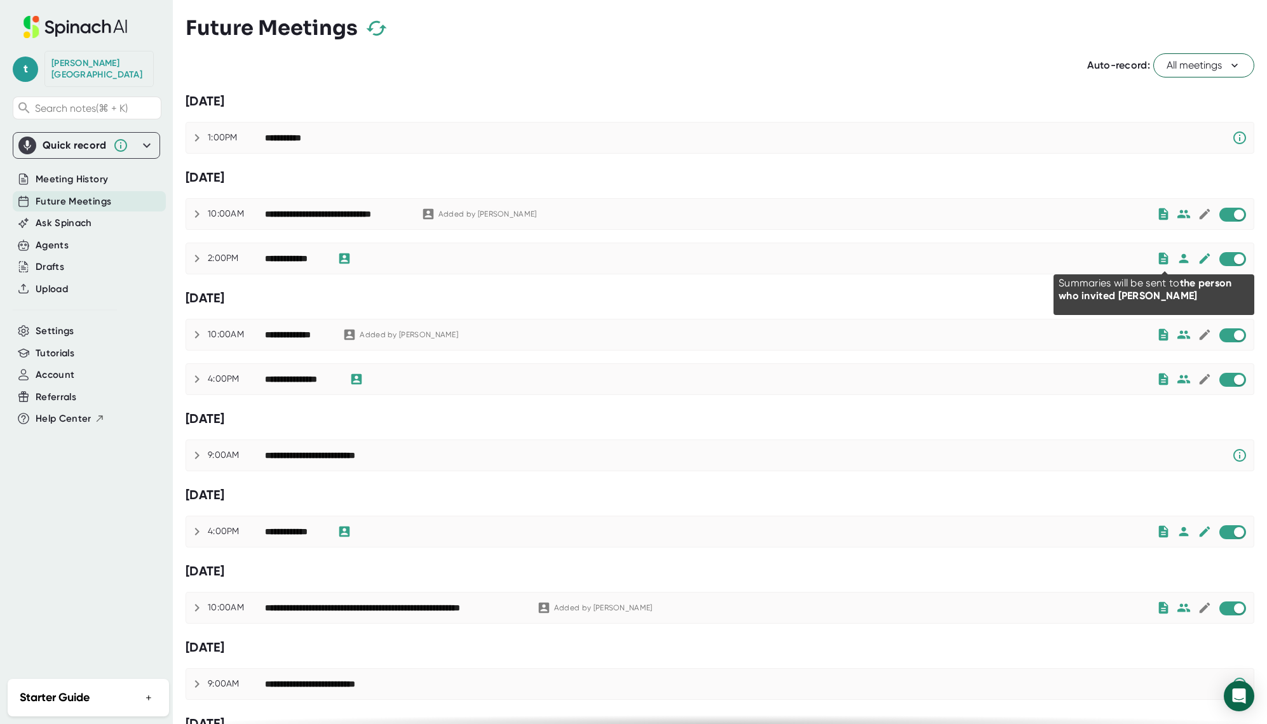
checkbox input "false"
click at [1179, 257] on icon at bounding box center [1184, 259] width 10 height 10
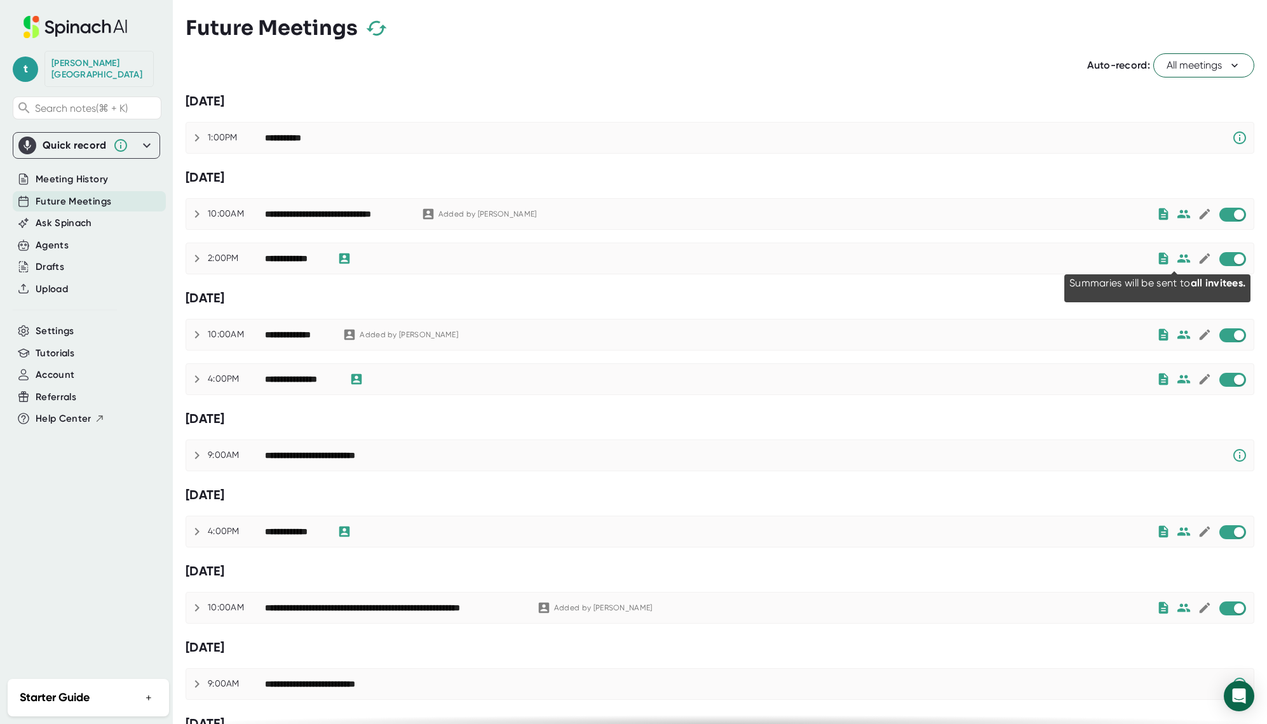
click at [1176, 259] on icon at bounding box center [1183, 259] width 14 height 14
click at [199, 254] on icon at bounding box center [196, 258] width 15 height 15
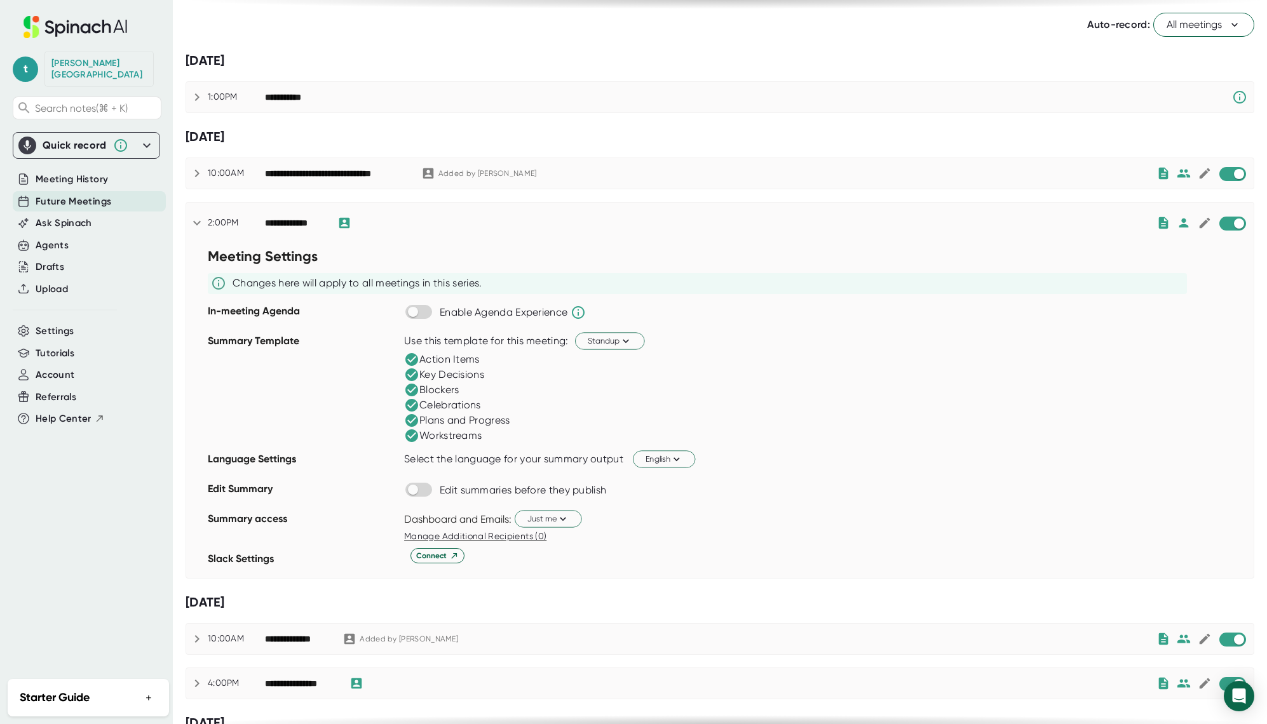
scroll to position [49, 0]
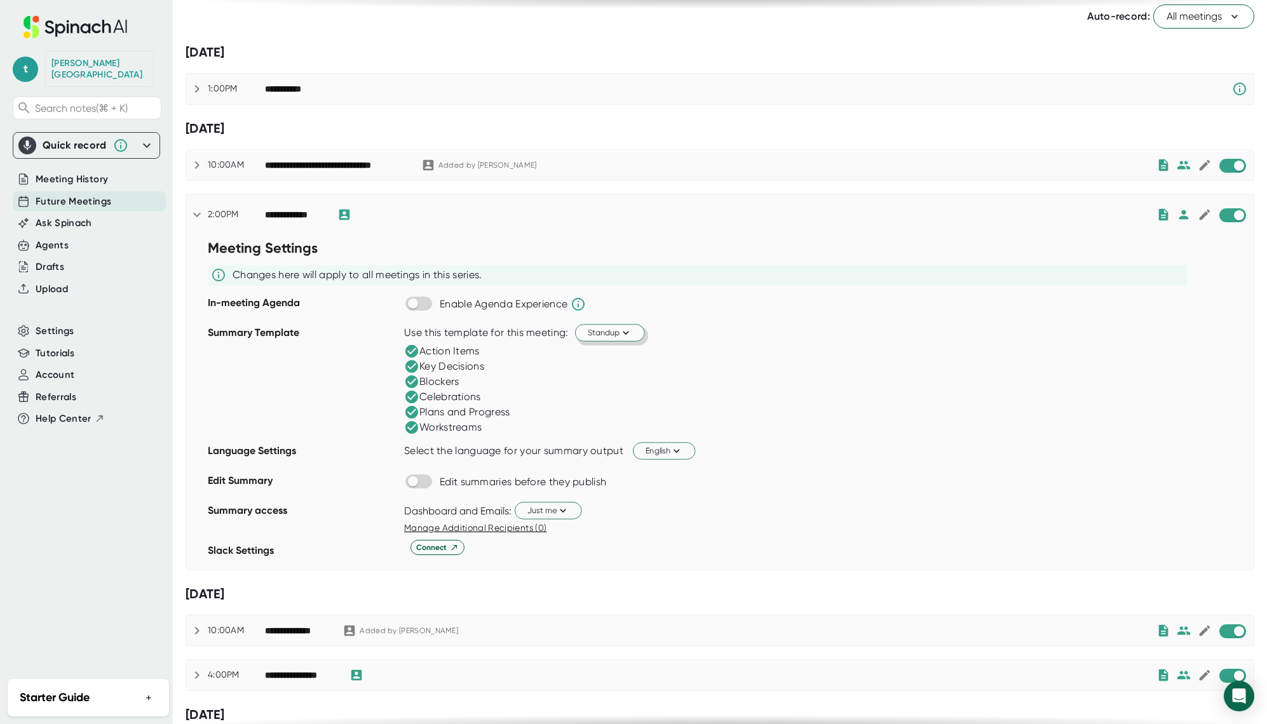
click at [621, 335] on icon at bounding box center [625, 332] width 12 height 12
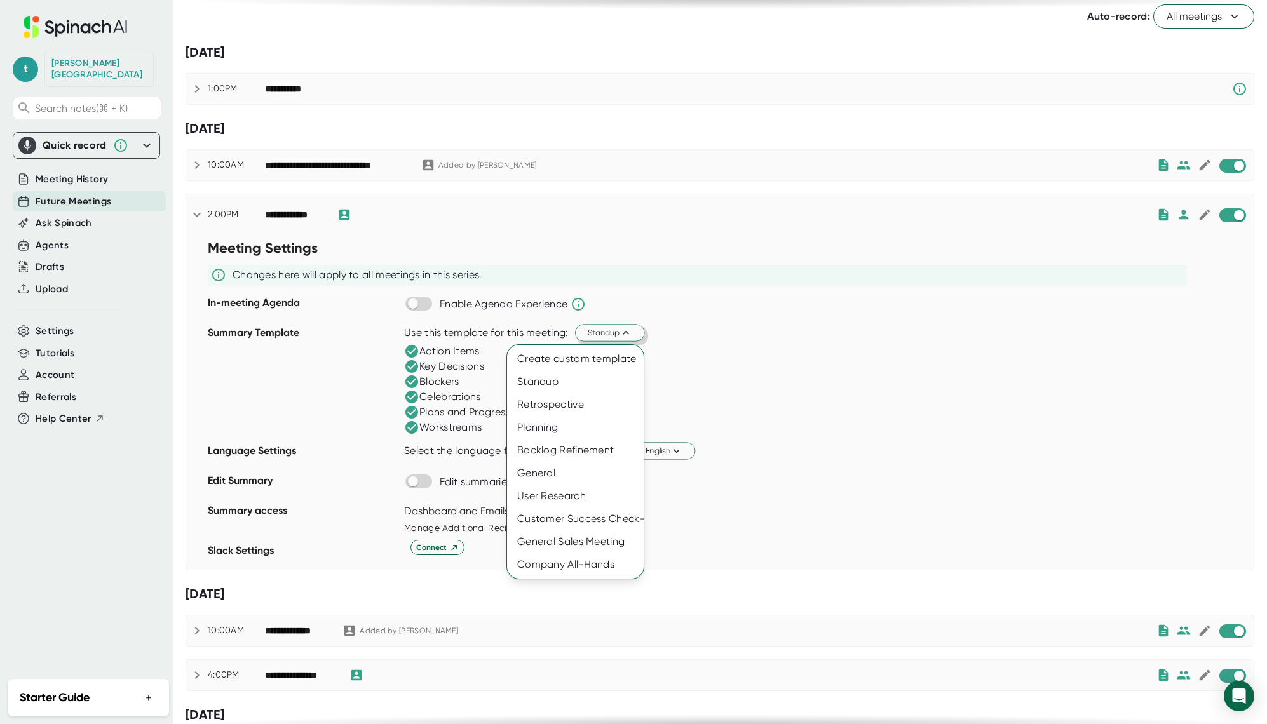
click at [770, 375] on div at bounding box center [633, 362] width 1267 height 724
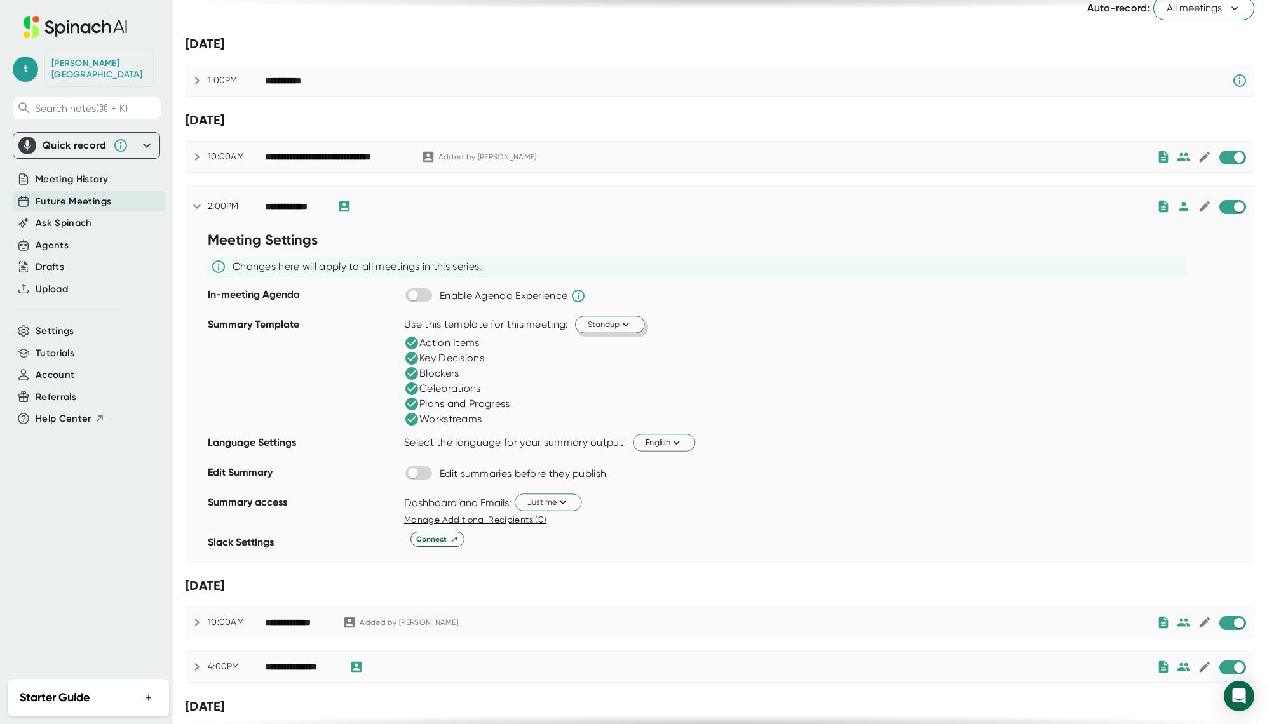
scroll to position [65, 0]
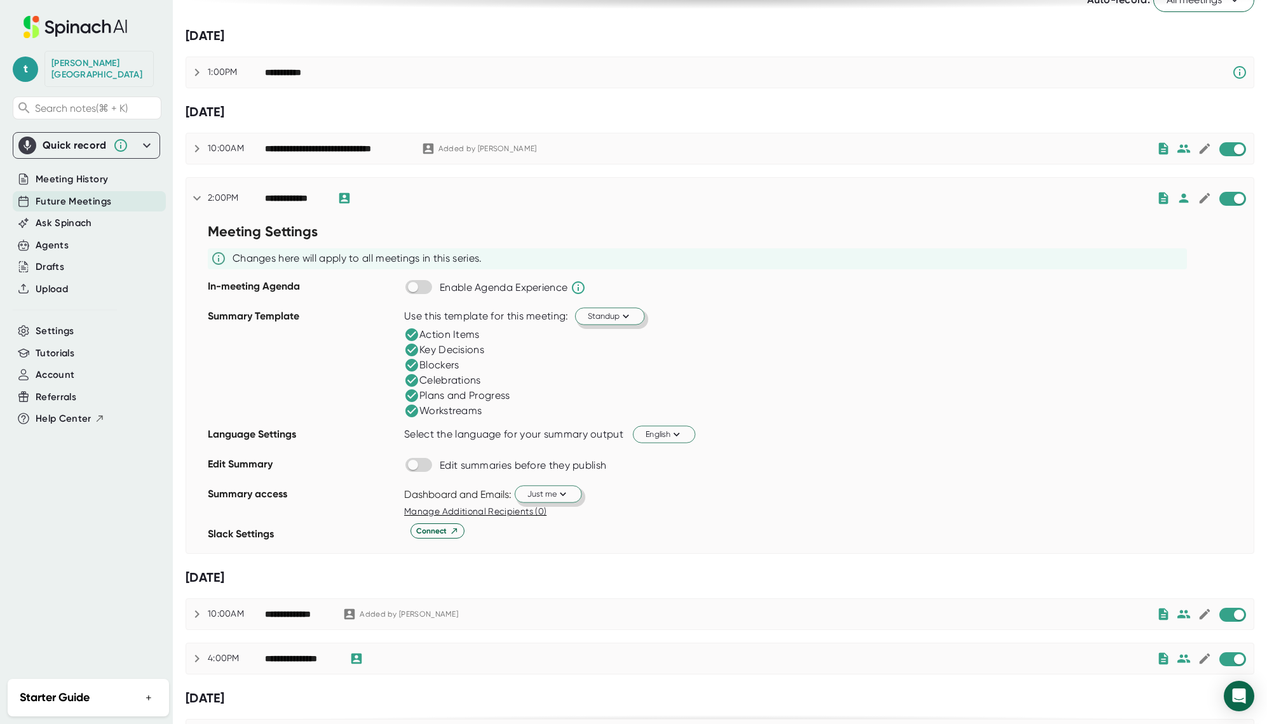
click at [568, 494] on icon at bounding box center [562, 494] width 12 height 12
click at [676, 499] on div at bounding box center [633, 362] width 1267 height 724
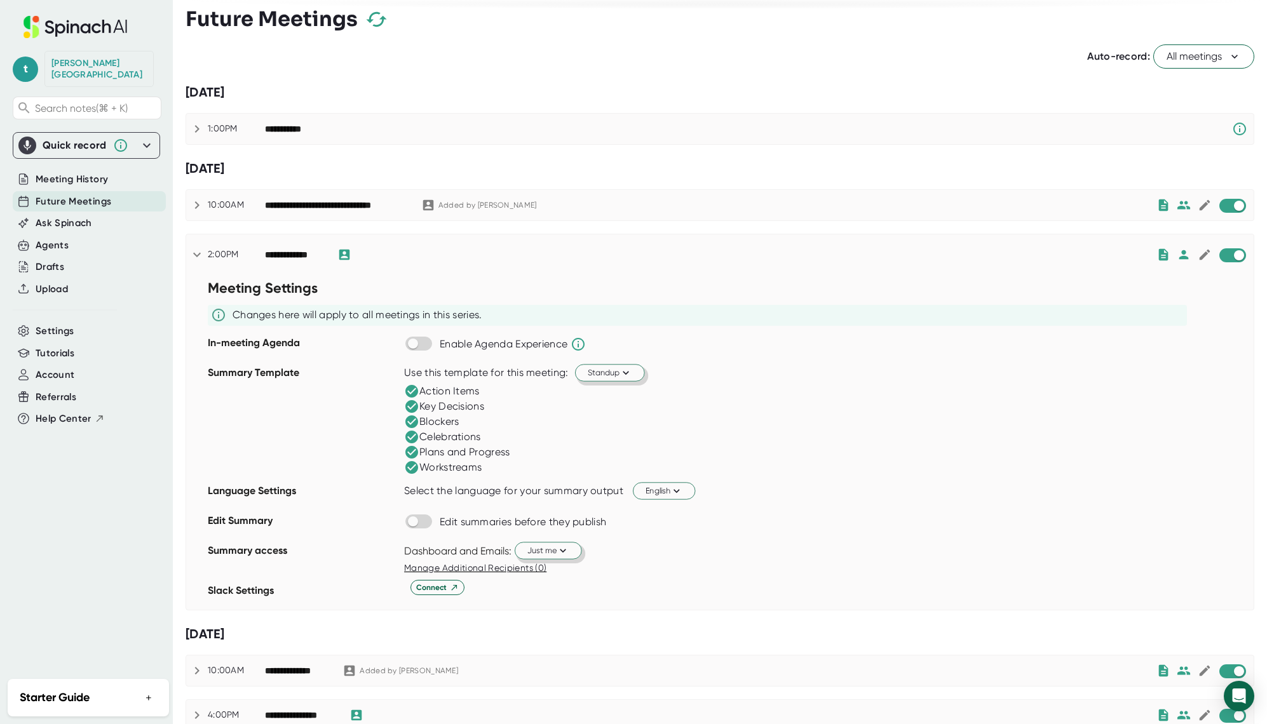
scroll to position [1, 0]
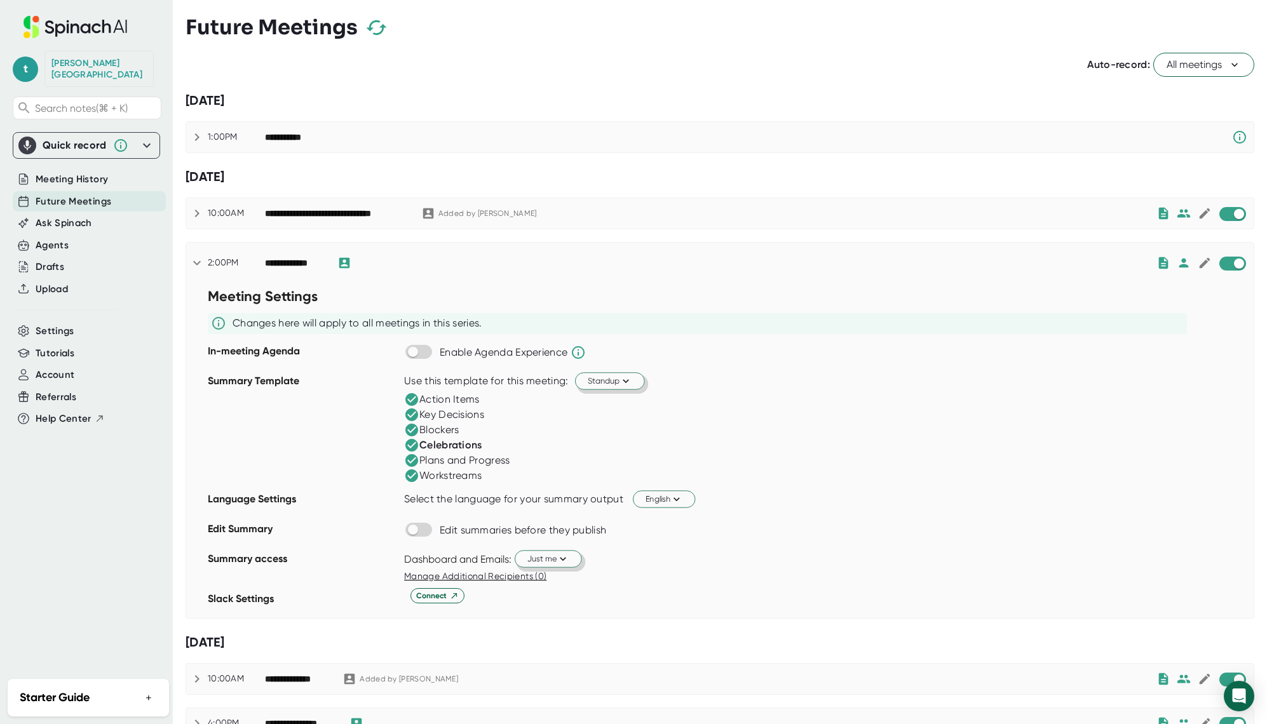
click at [412, 445] on icon at bounding box center [411, 445] width 13 height 13
click at [620, 379] on icon at bounding box center [625, 381] width 12 height 12
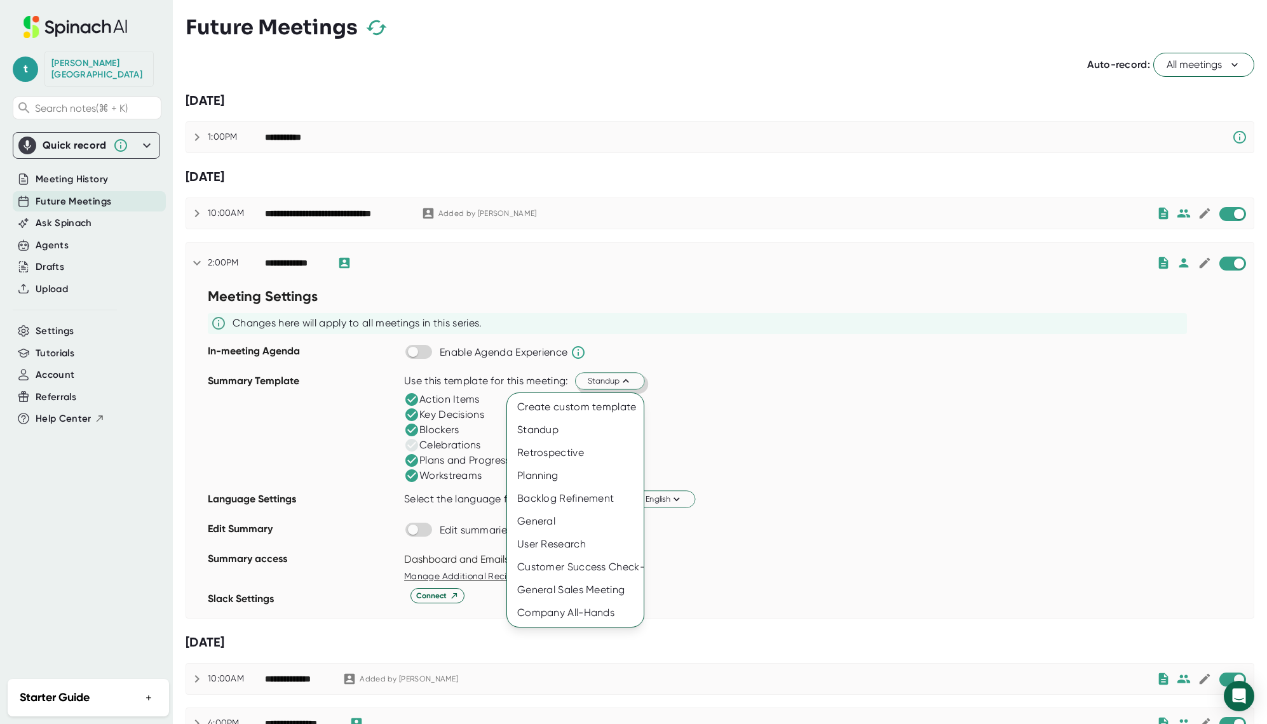
click at [801, 450] on div at bounding box center [633, 362] width 1267 height 724
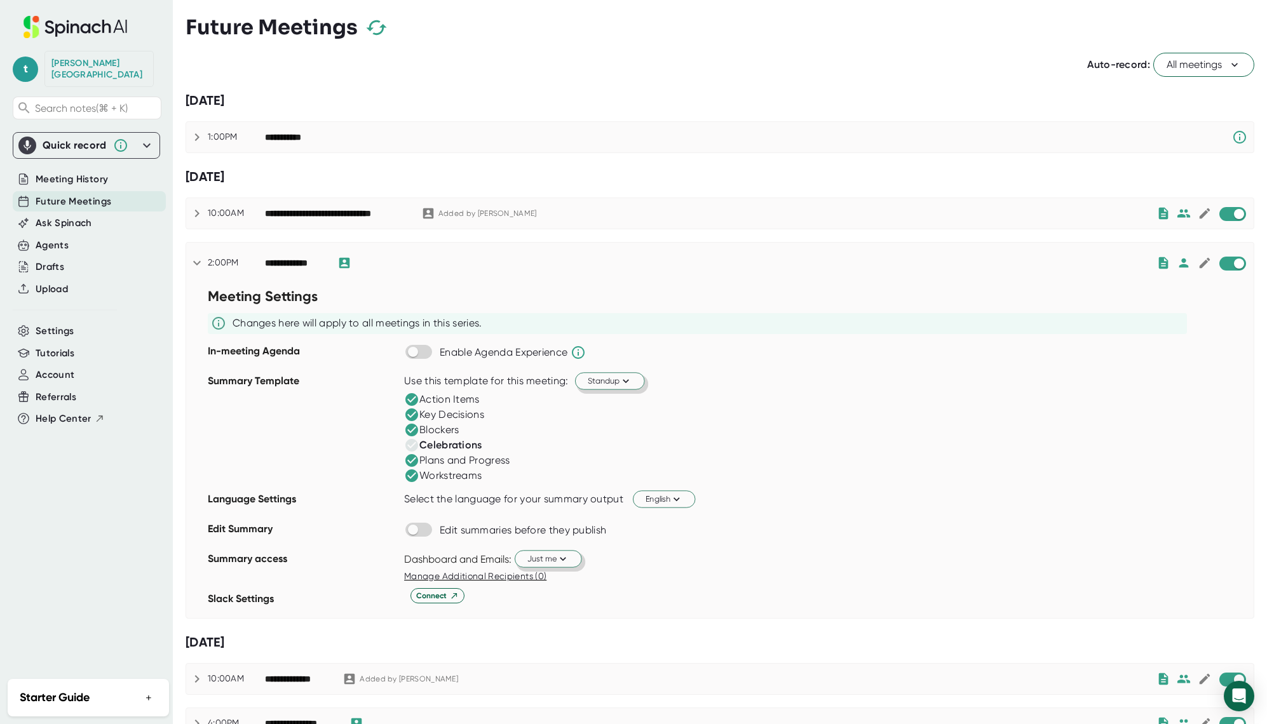
click at [404, 438] on icon at bounding box center [411, 445] width 15 height 15
click at [615, 381] on span "Standup" at bounding box center [610, 381] width 44 height 12
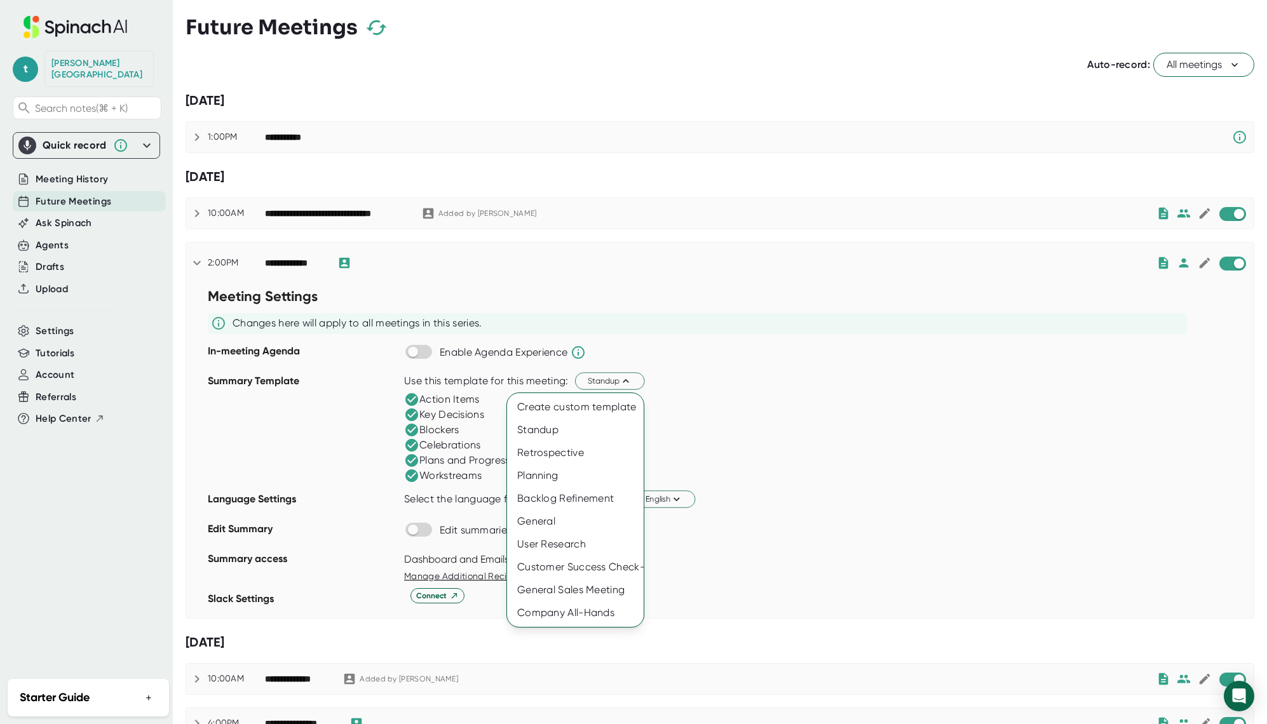
click at [856, 562] on div at bounding box center [633, 362] width 1267 height 724
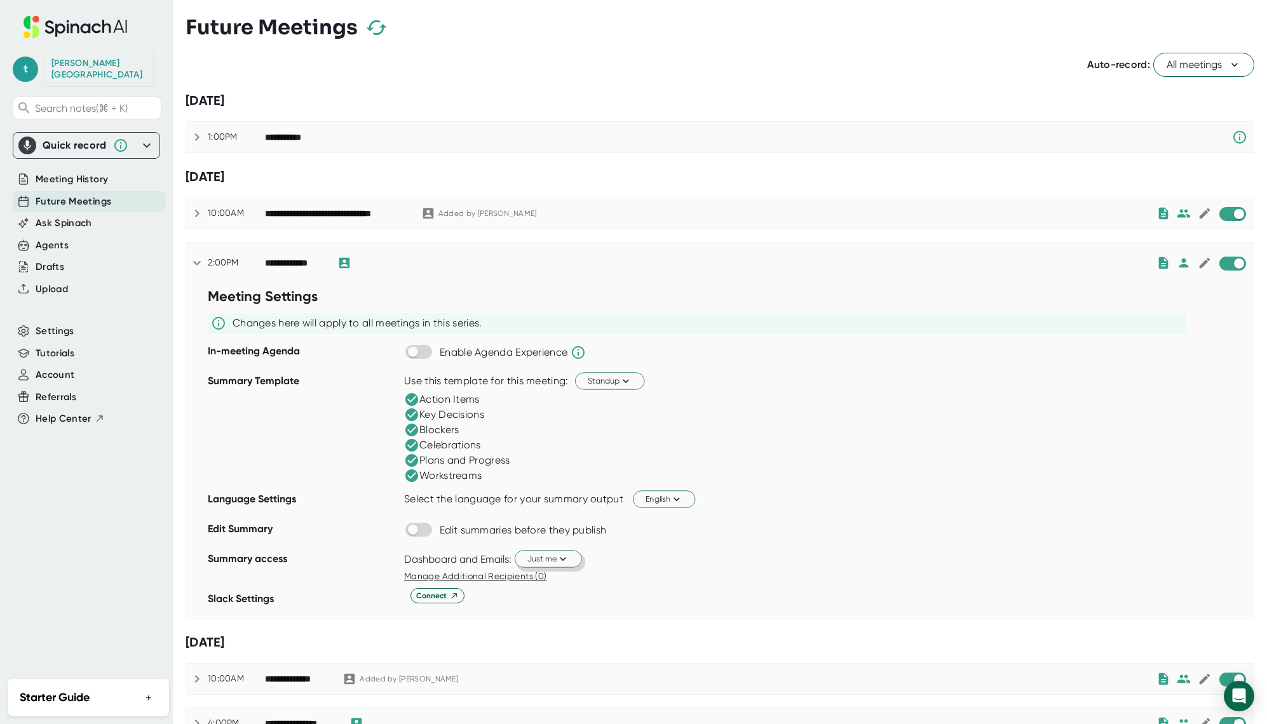
click at [198, 137] on icon at bounding box center [197, 137] width 4 height 8
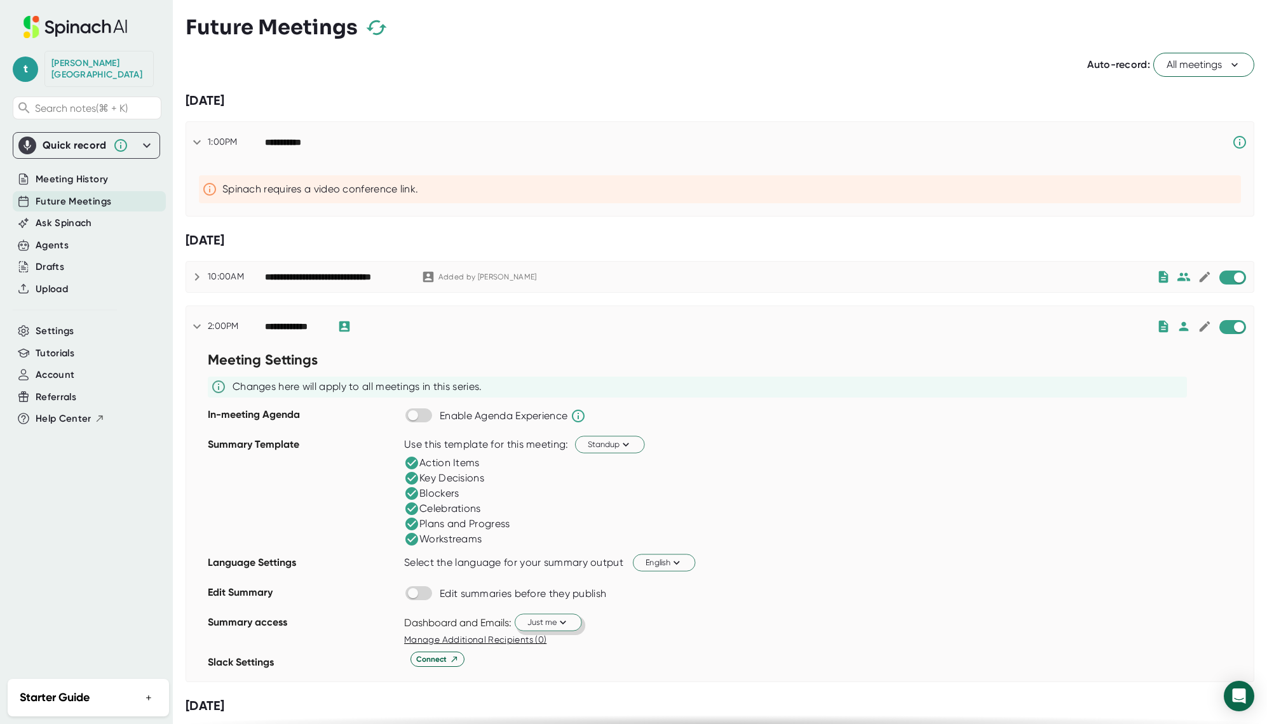
click at [288, 192] on div "Spinach requires a video conference link." at bounding box center [728, 189] width 1013 height 13
click at [196, 140] on icon at bounding box center [196, 142] width 15 height 15
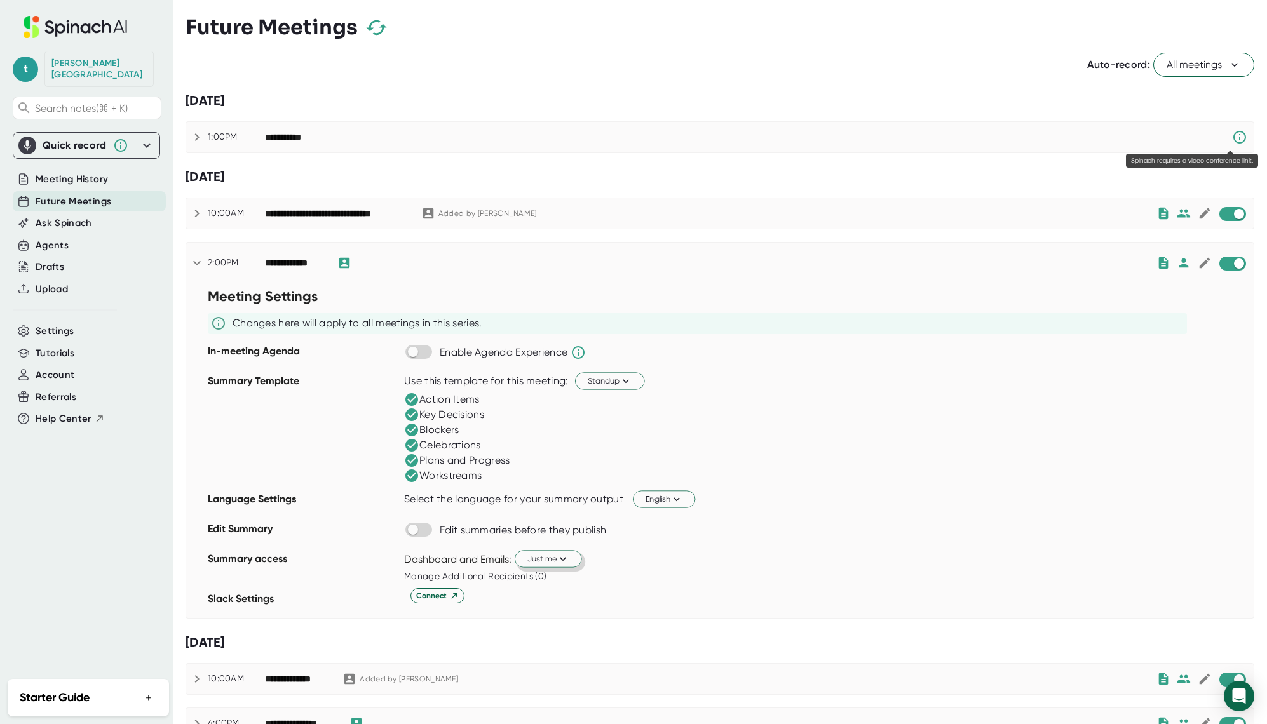
click at [1232, 135] on icon at bounding box center [1239, 137] width 15 height 15
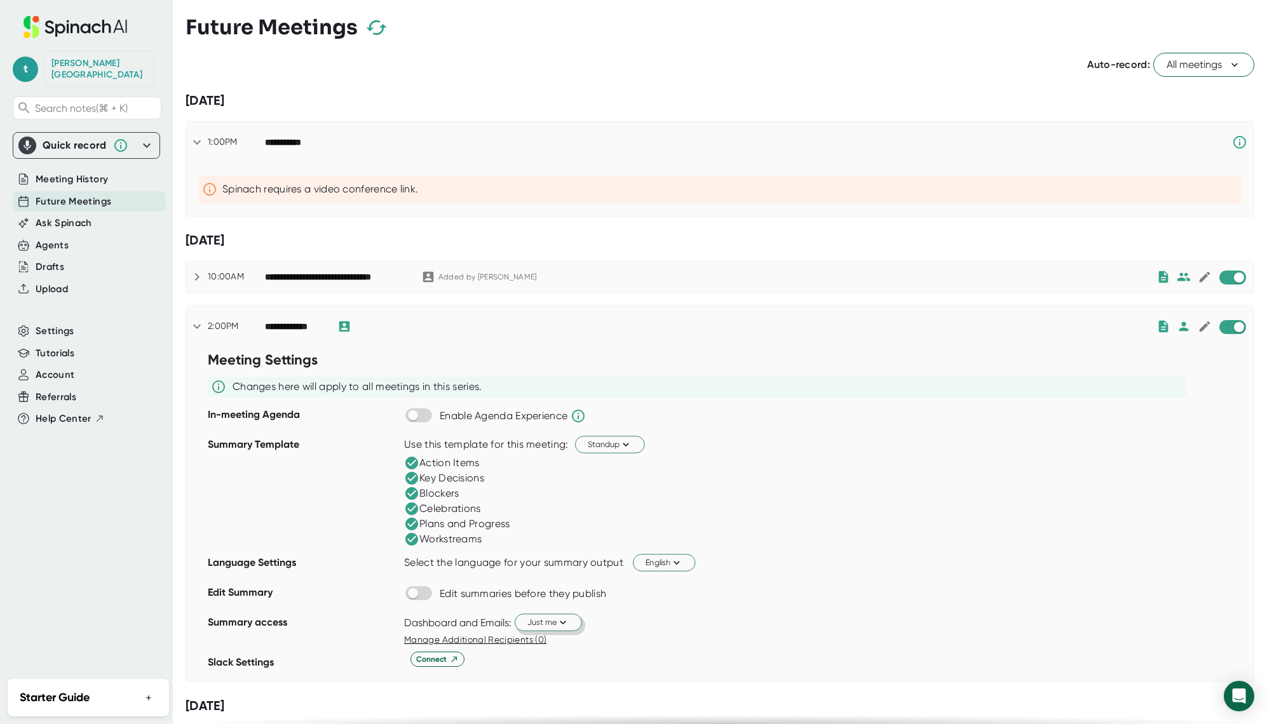
click at [195, 137] on icon at bounding box center [196, 142] width 15 height 15
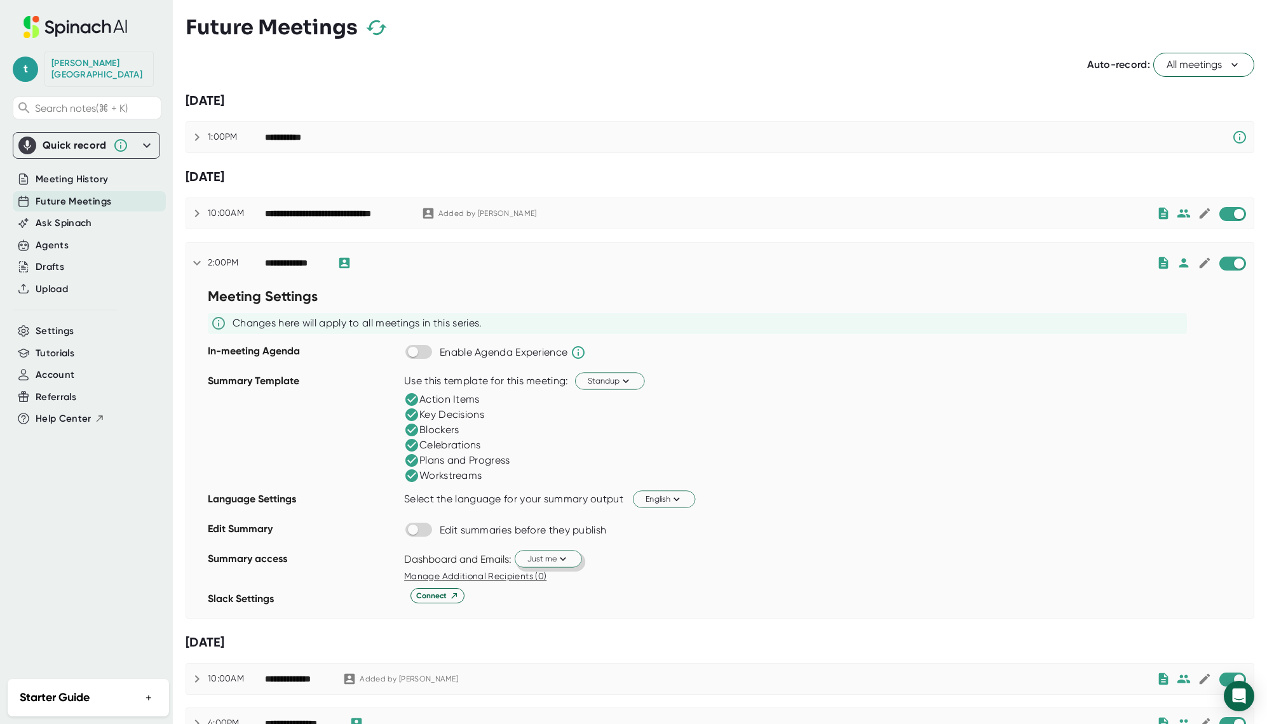
click at [195, 262] on icon at bounding box center [196, 262] width 15 height 15
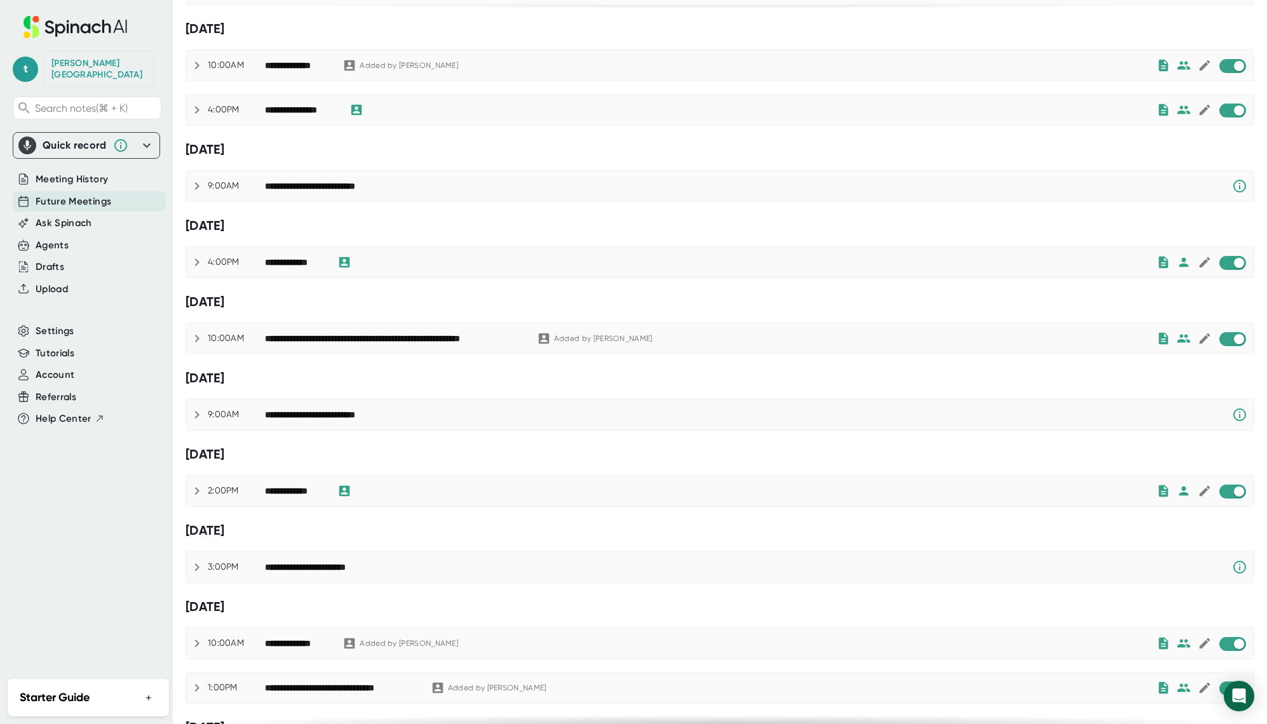
scroll to position [0, 0]
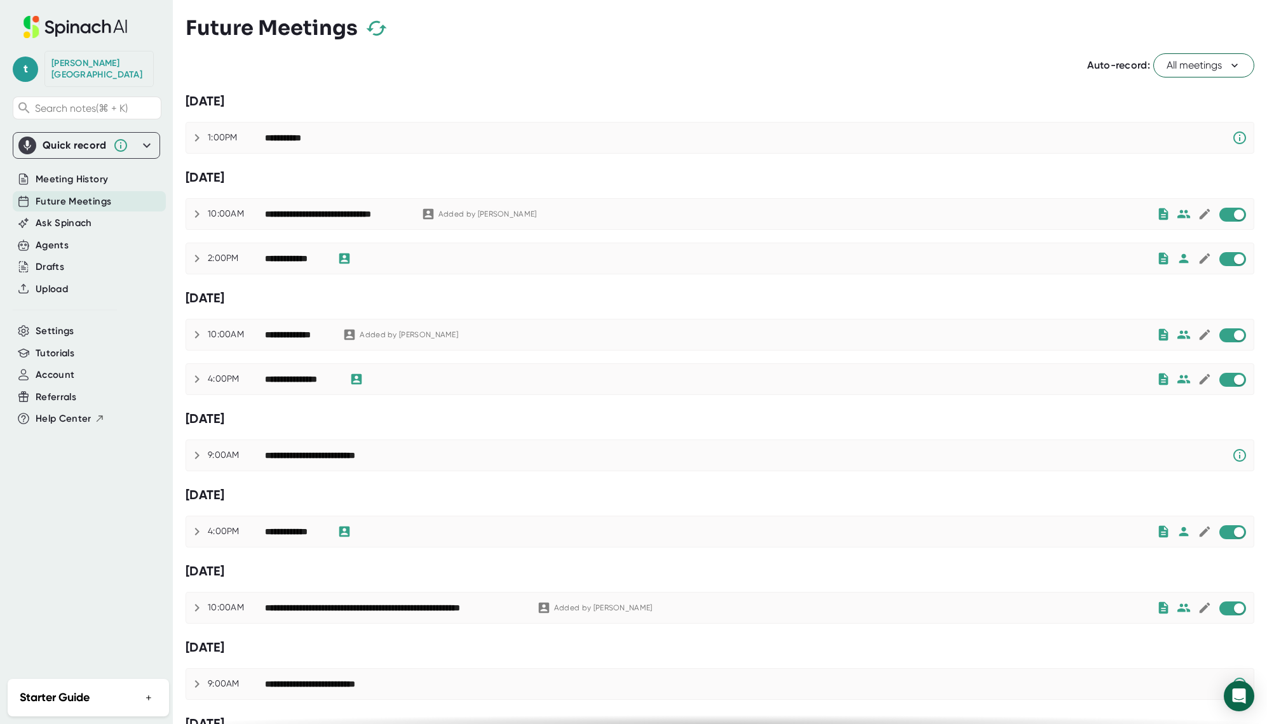
click at [1228, 68] on icon at bounding box center [1234, 65] width 13 height 13
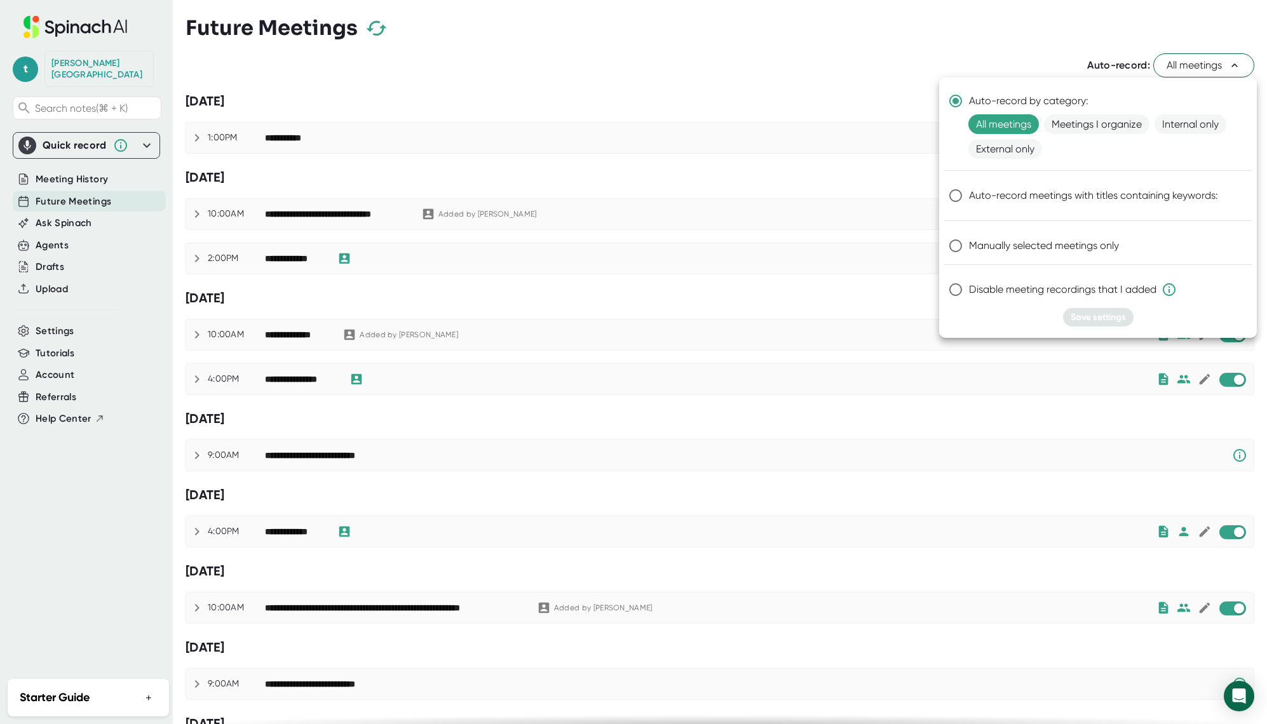
click at [866, 56] on div at bounding box center [633, 362] width 1267 height 724
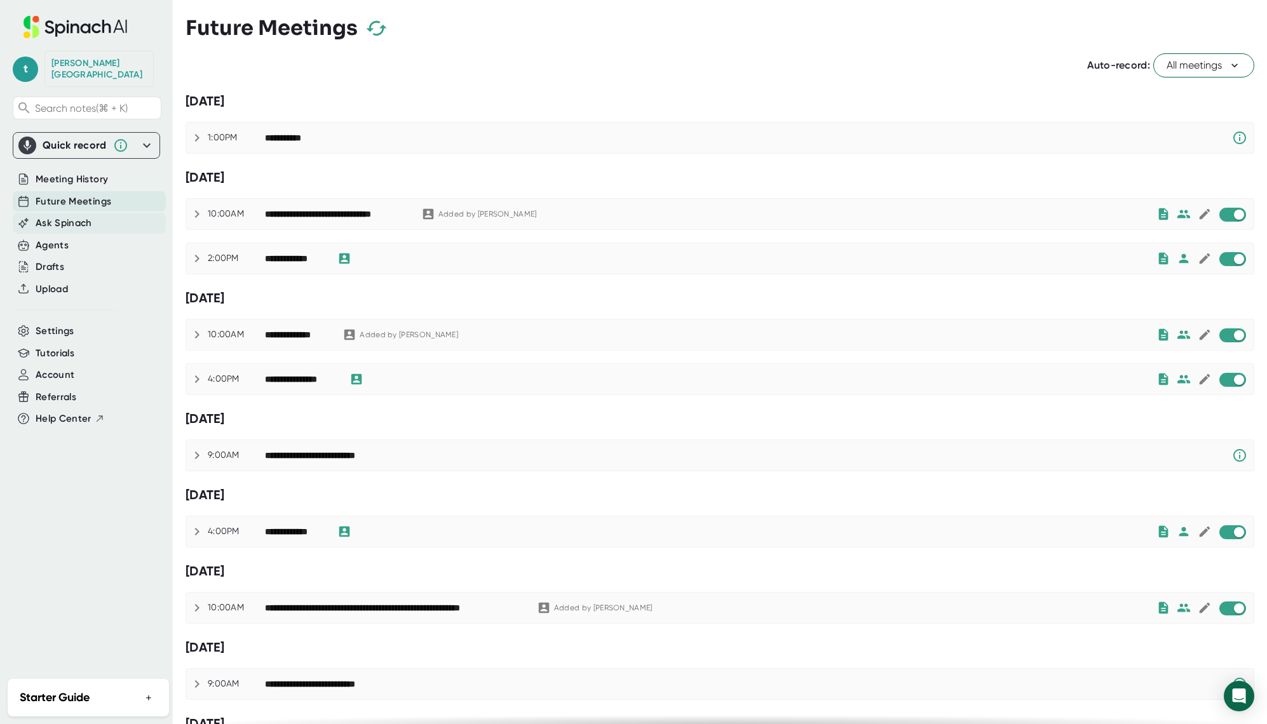
click at [72, 216] on span "Ask Spinach" at bounding box center [64, 223] width 57 height 15
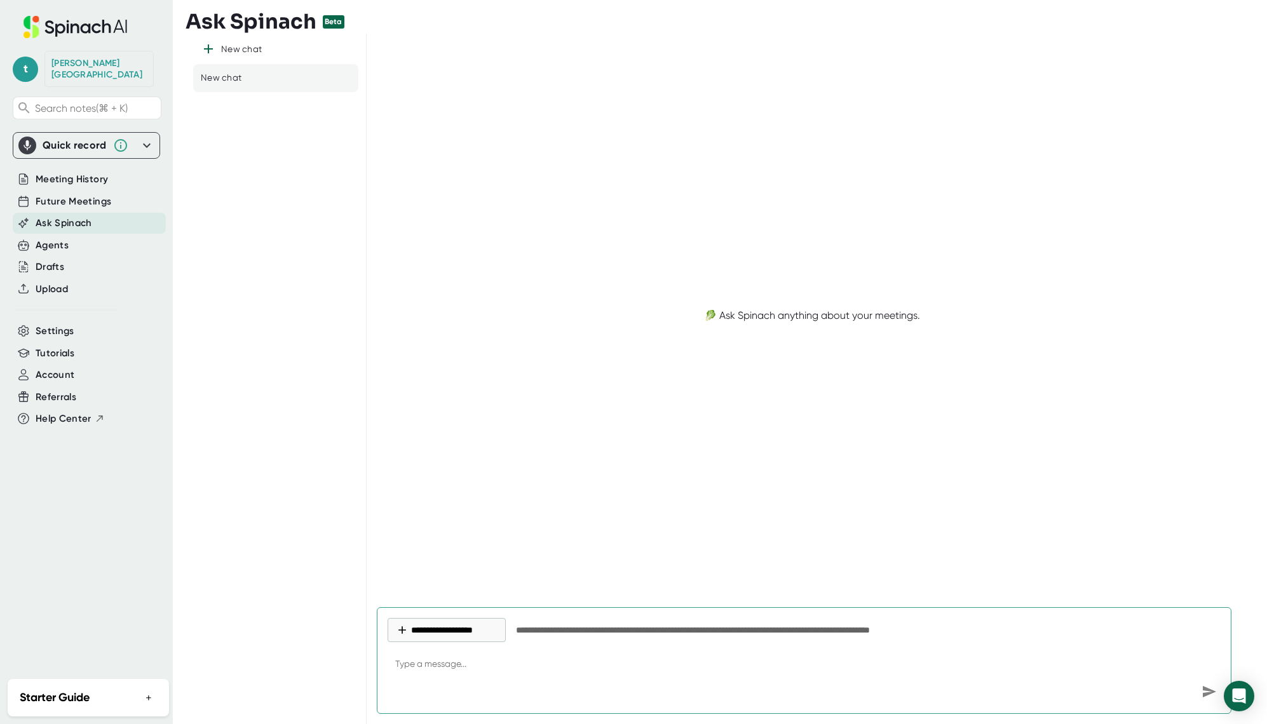
click at [148, 144] on icon at bounding box center [147, 146] width 8 height 4
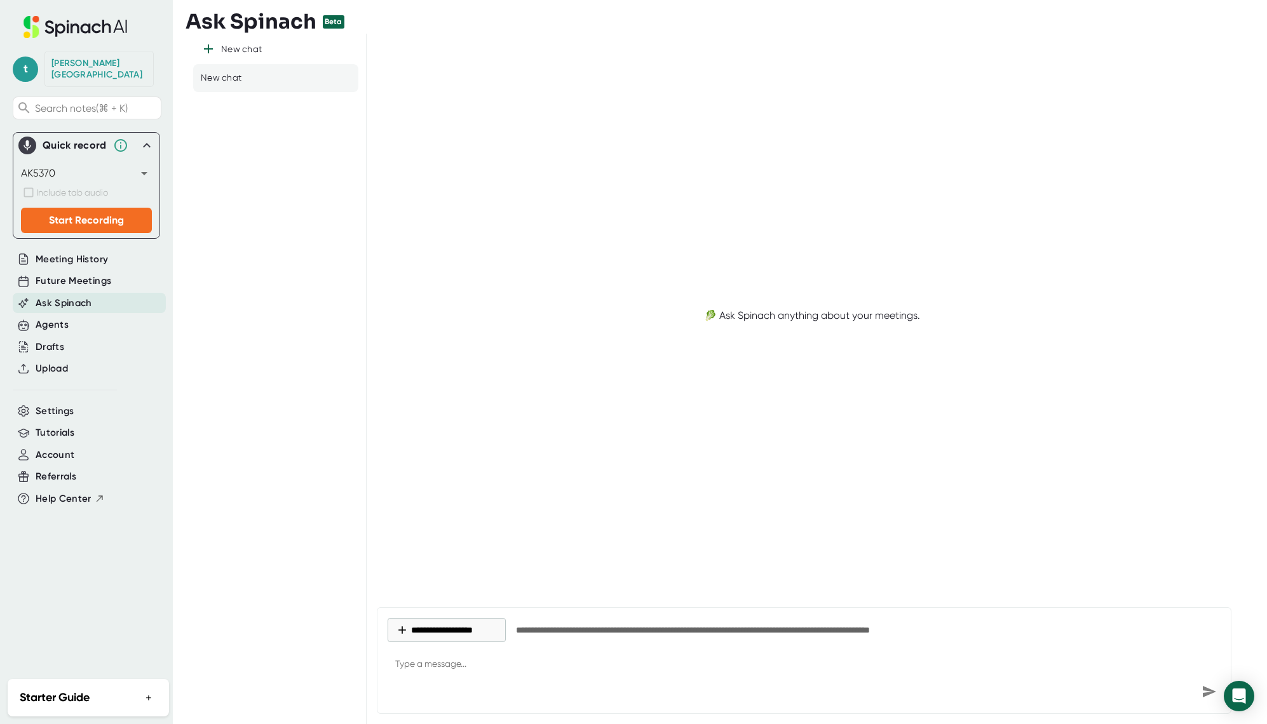
click at [146, 138] on icon at bounding box center [146, 145] width 15 height 15
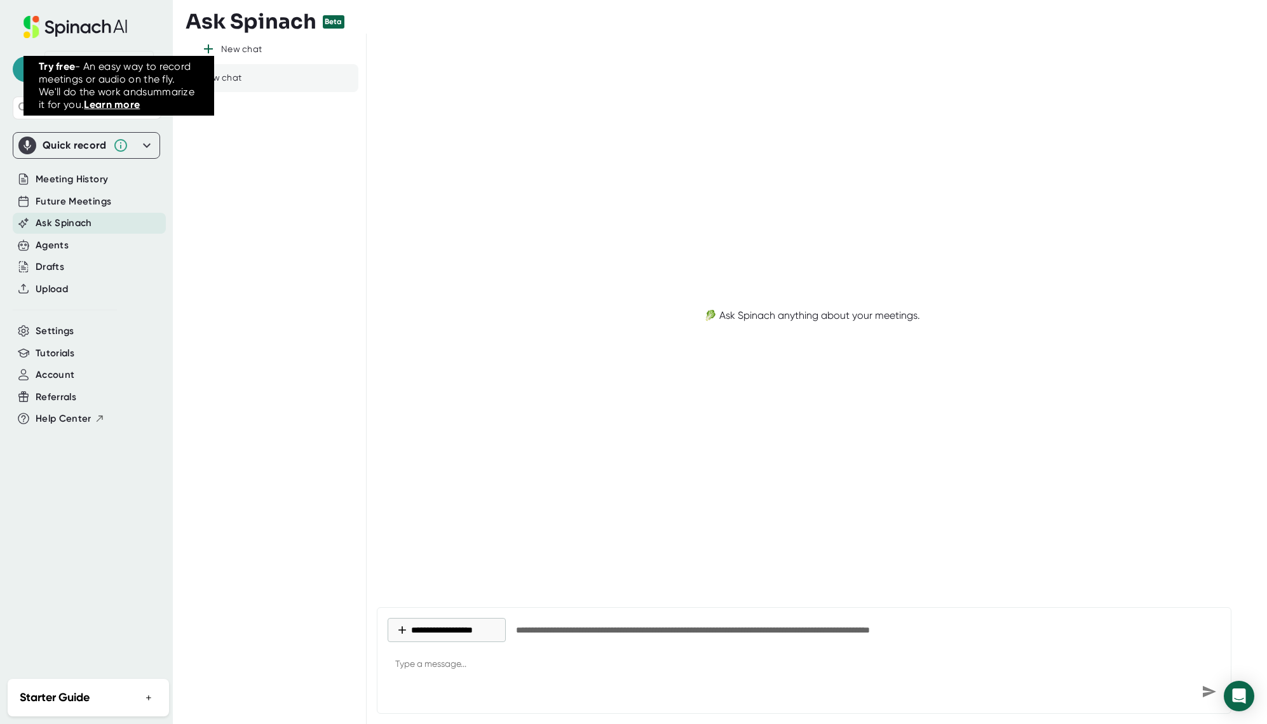
click at [115, 105] on link "Learn more" at bounding box center [112, 104] width 56 height 12
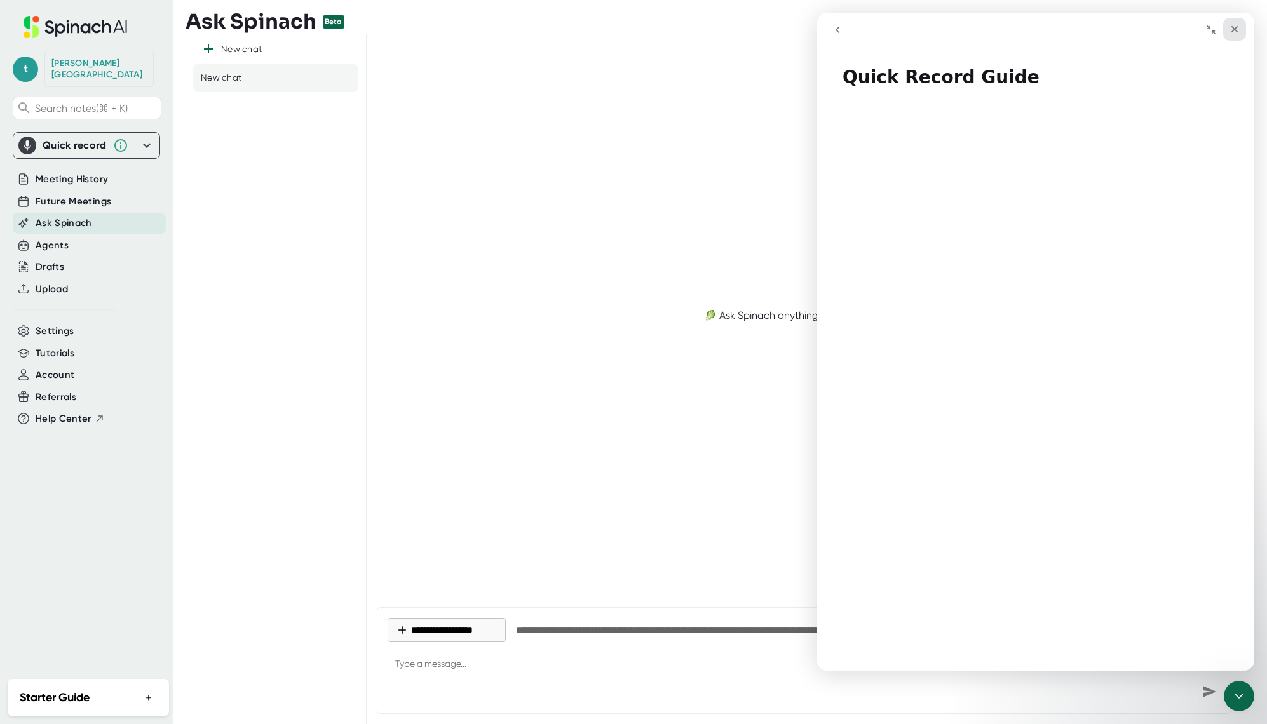
click at [1239, 30] on icon "Close" at bounding box center [1234, 29] width 10 height 10
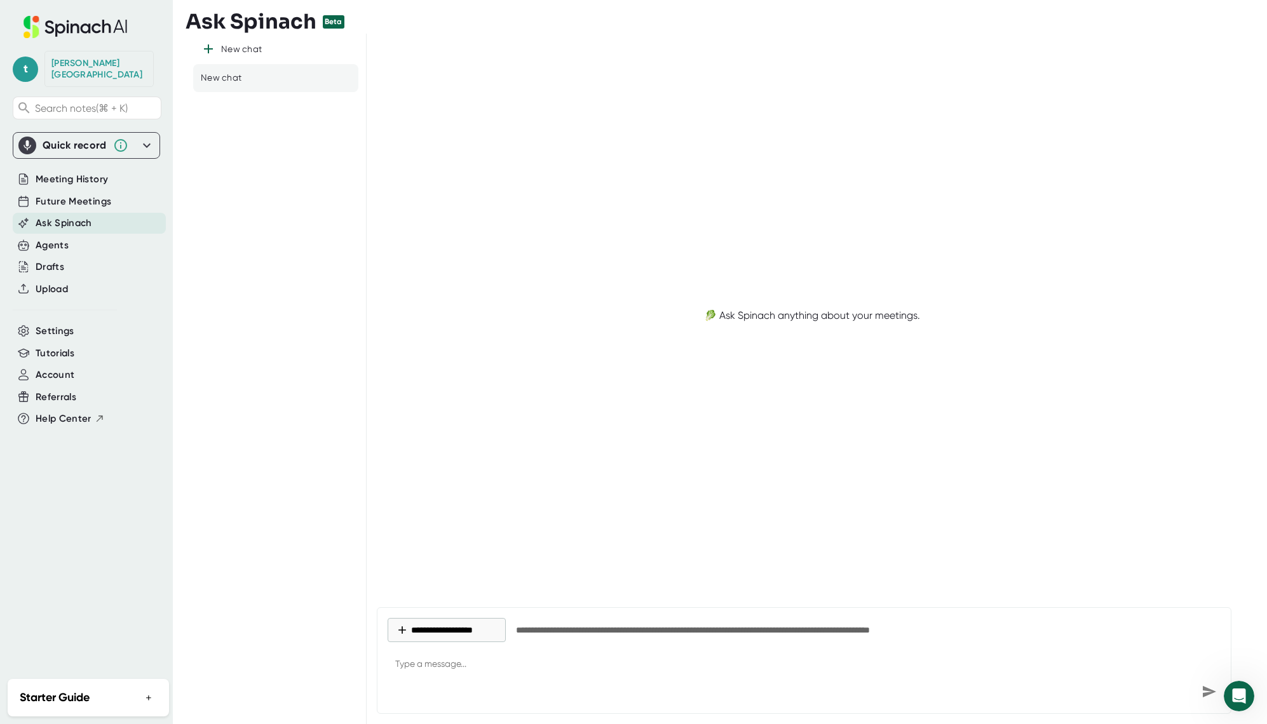
click at [100, 687] on div "Starter Guide +" at bounding box center [89, 698] width 158 height 34
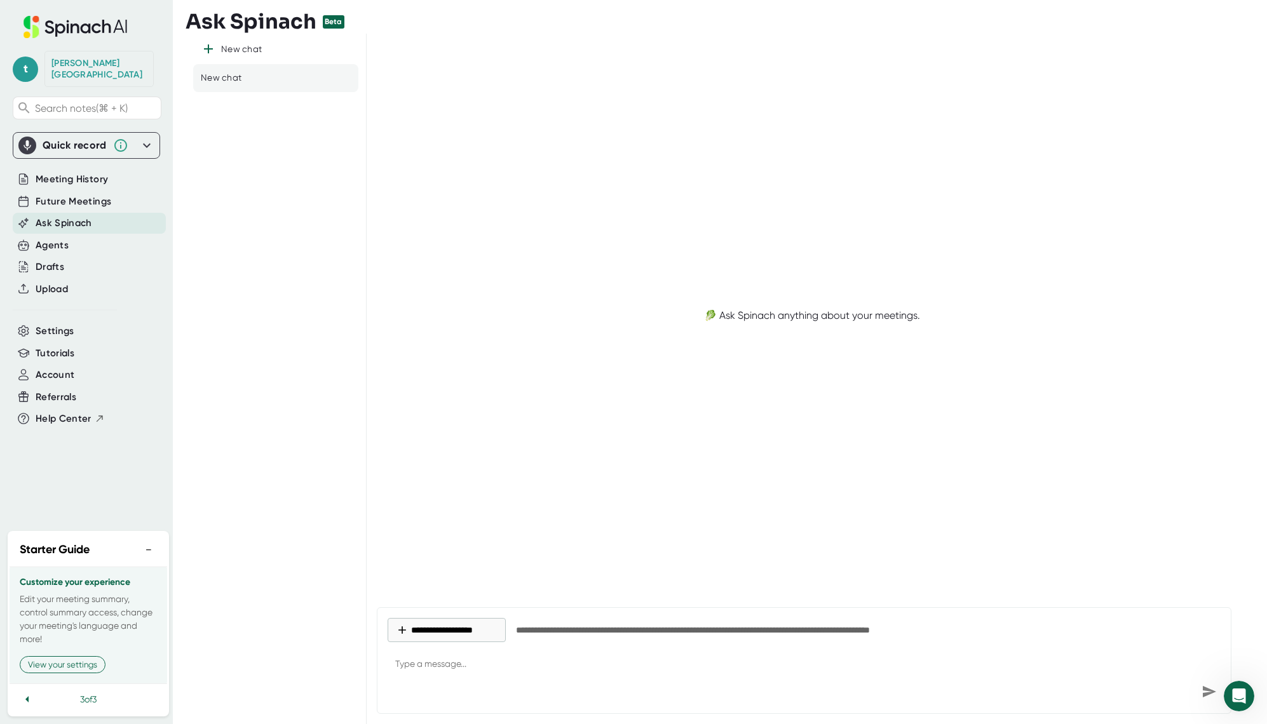
type textarea "x"
click at [32, 692] on icon at bounding box center [27, 699] width 15 height 15
click at [25, 692] on icon at bounding box center [27, 699] width 15 height 15
click at [144, 554] on button "−" at bounding box center [148, 563] width 17 height 18
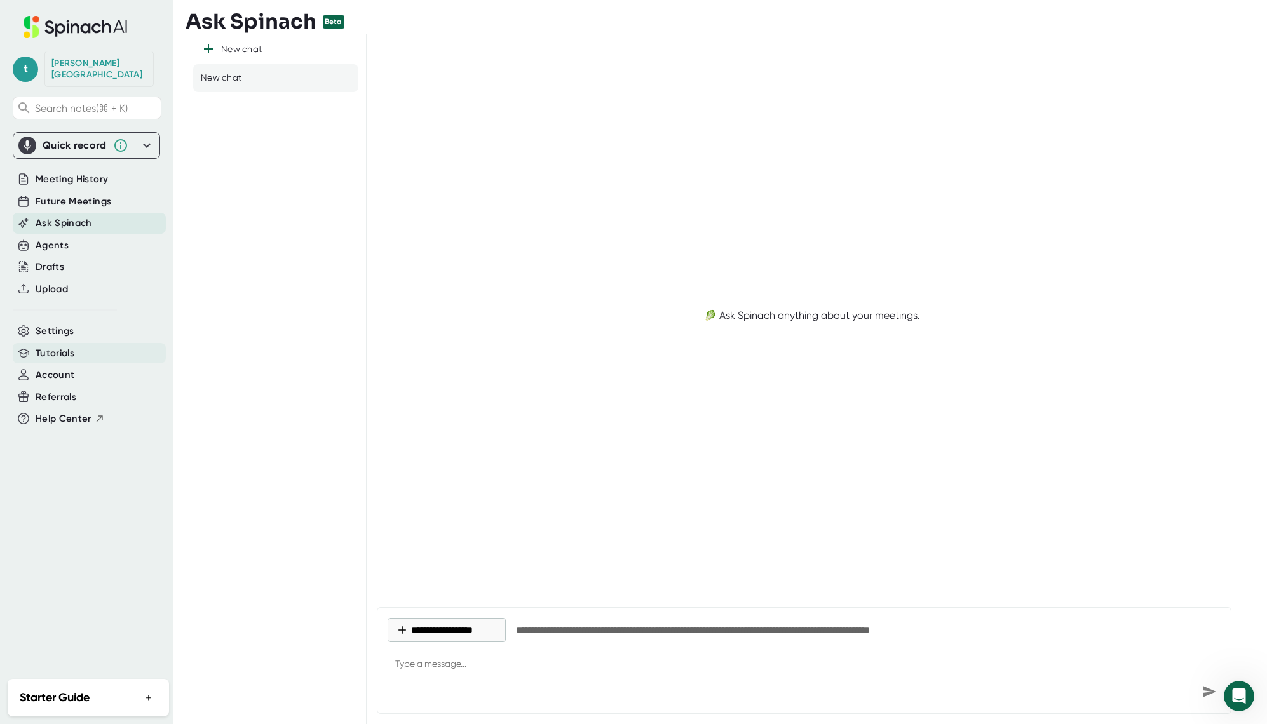
click at [71, 346] on span "Tutorials" at bounding box center [55, 353] width 39 height 15
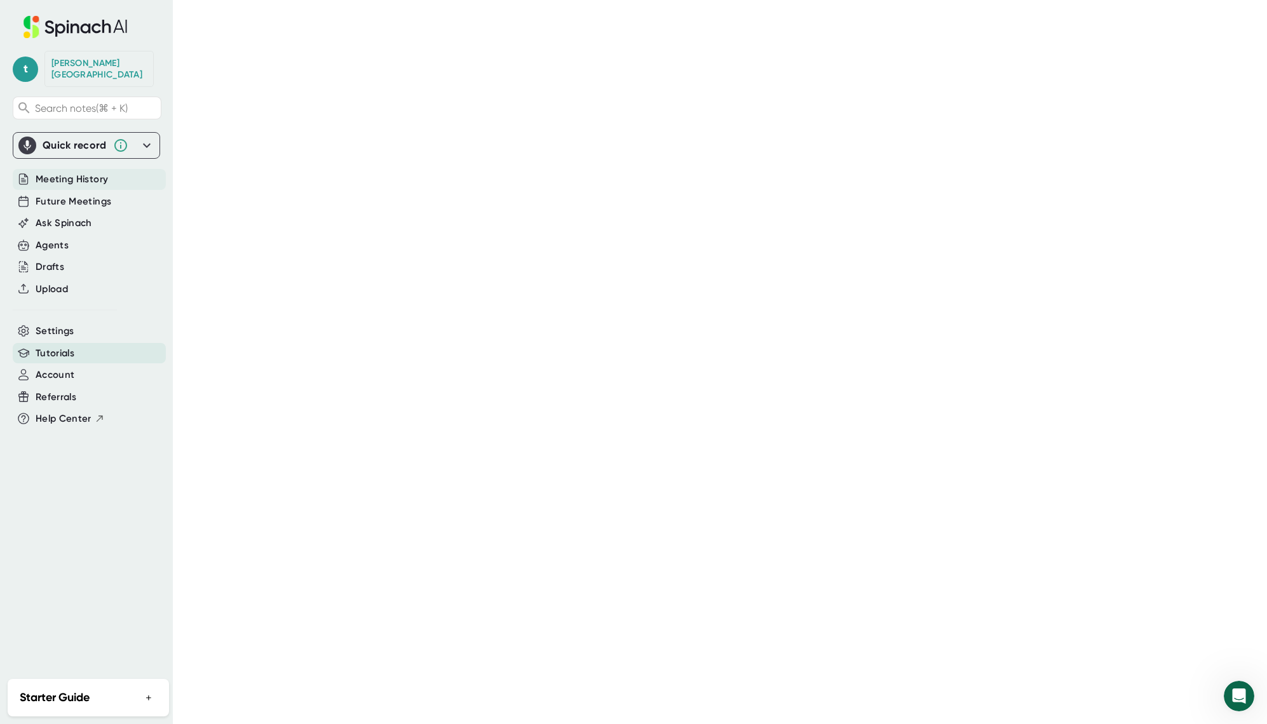
click at [56, 172] on span "Meeting History" at bounding box center [72, 179] width 72 height 15
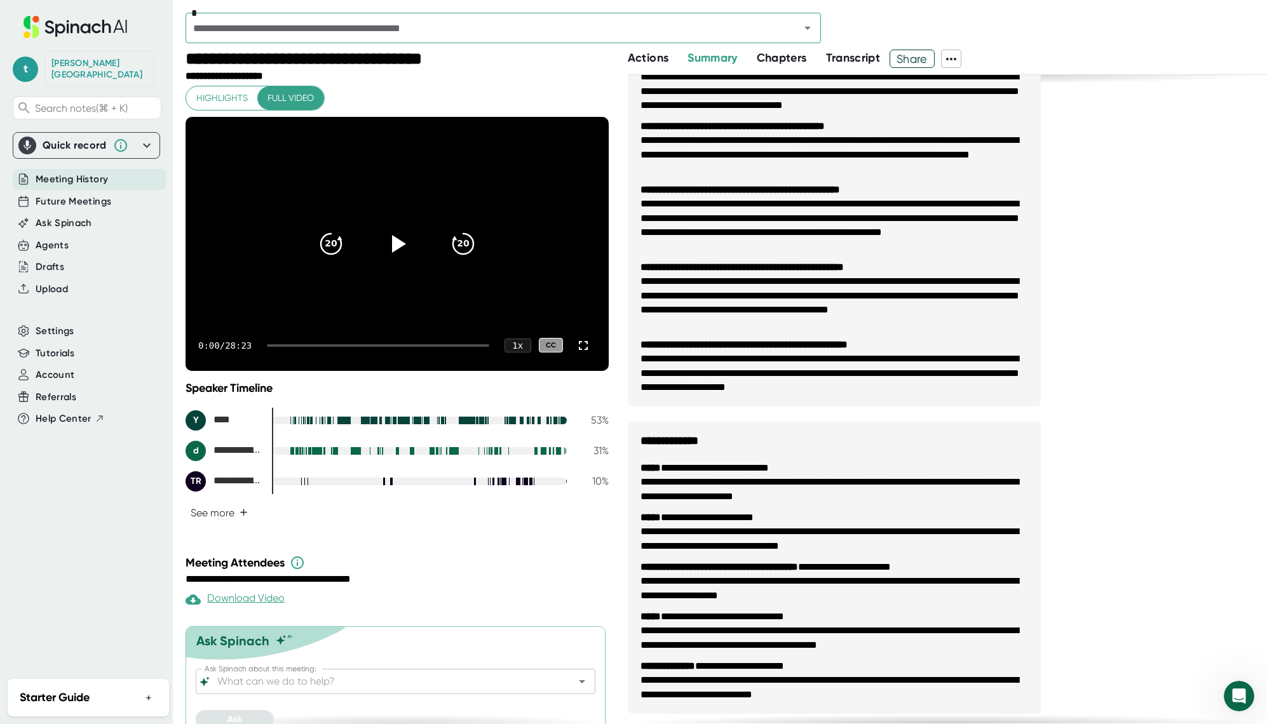
scroll to position [114, 0]
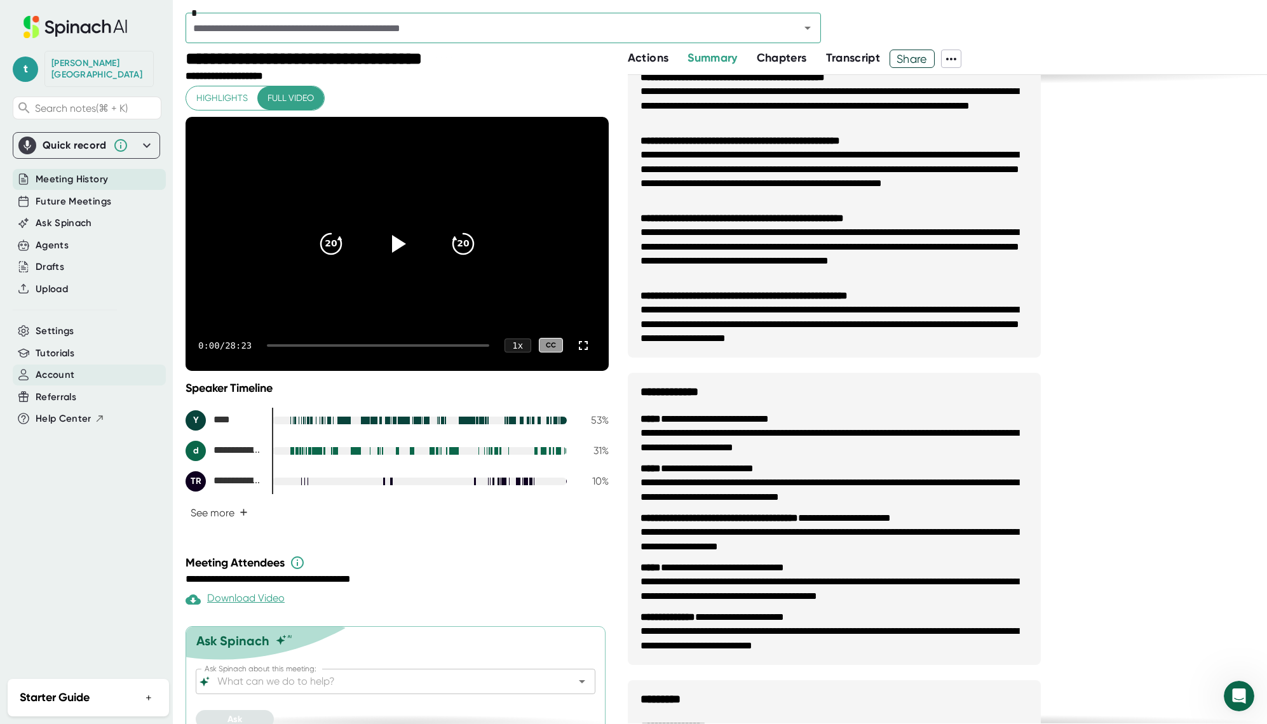
click at [53, 368] on span "Account" at bounding box center [55, 375] width 39 height 15
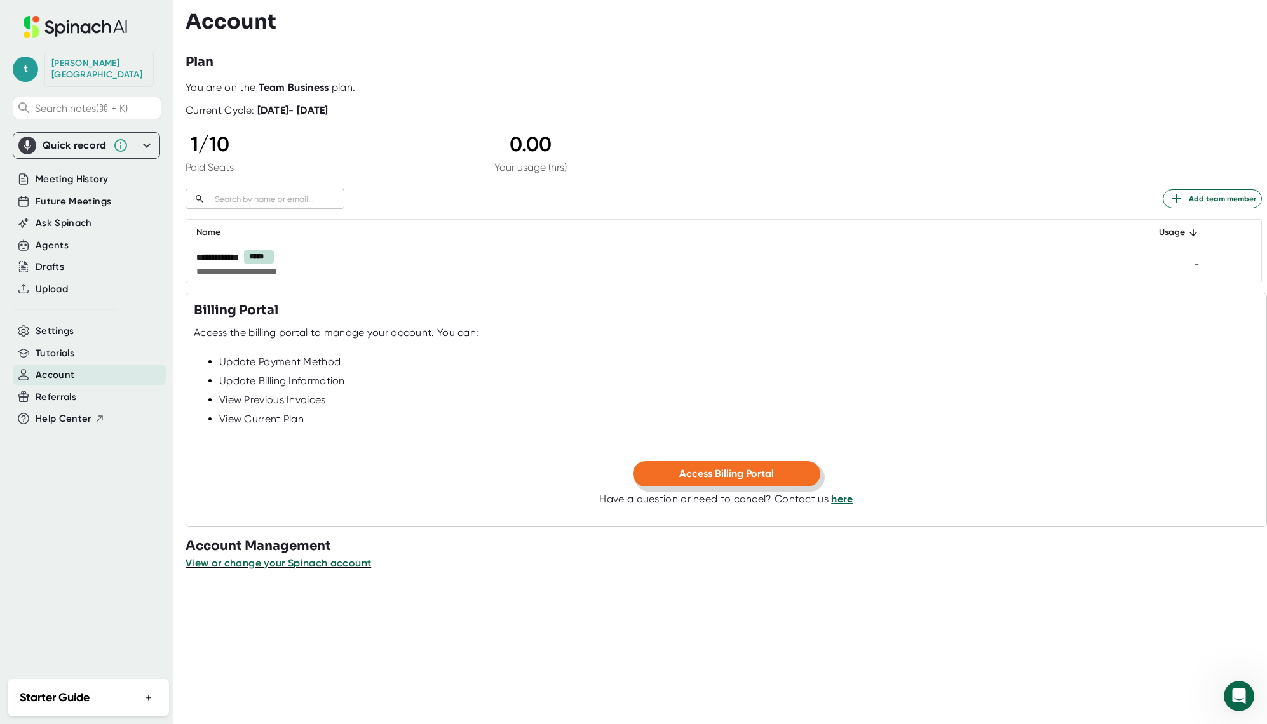
click at [716, 471] on span "Access Billing Portal" at bounding box center [726, 474] width 95 height 12
click at [1199, 200] on span "Add team member" at bounding box center [1212, 198] width 88 height 15
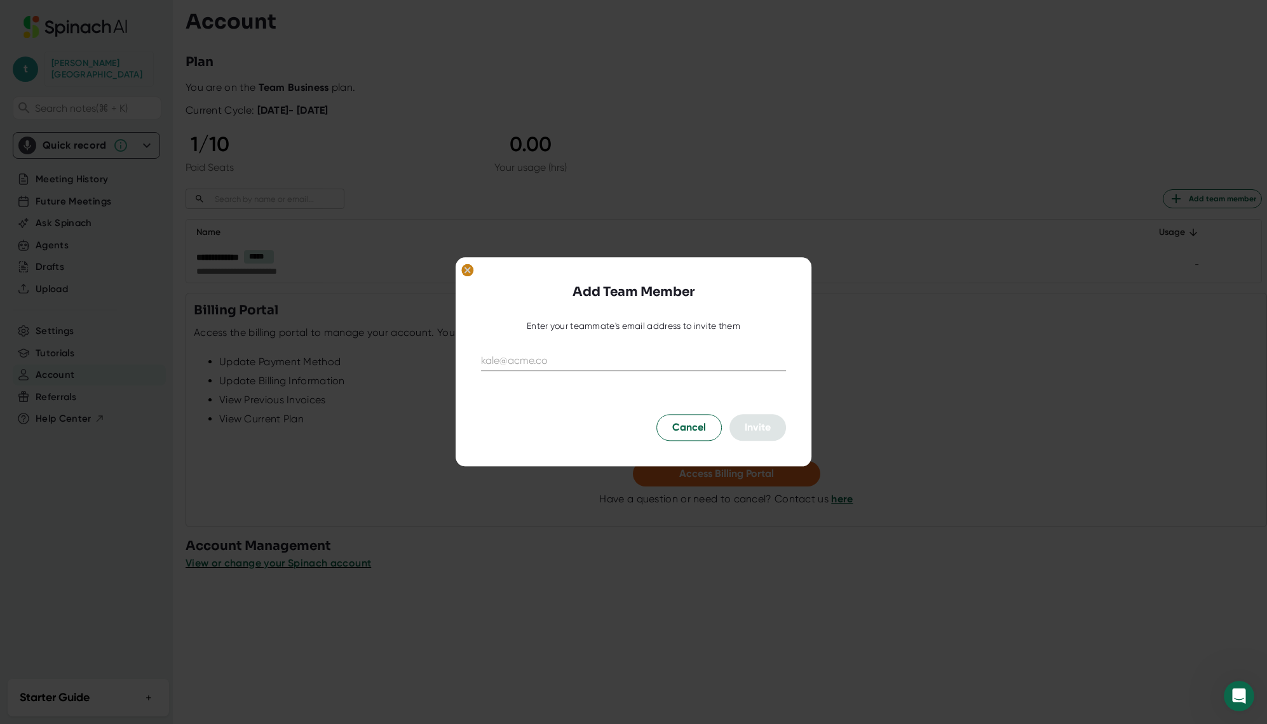
click at [467, 268] on ellipse at bounding box center [467, 270] width 12 height 13
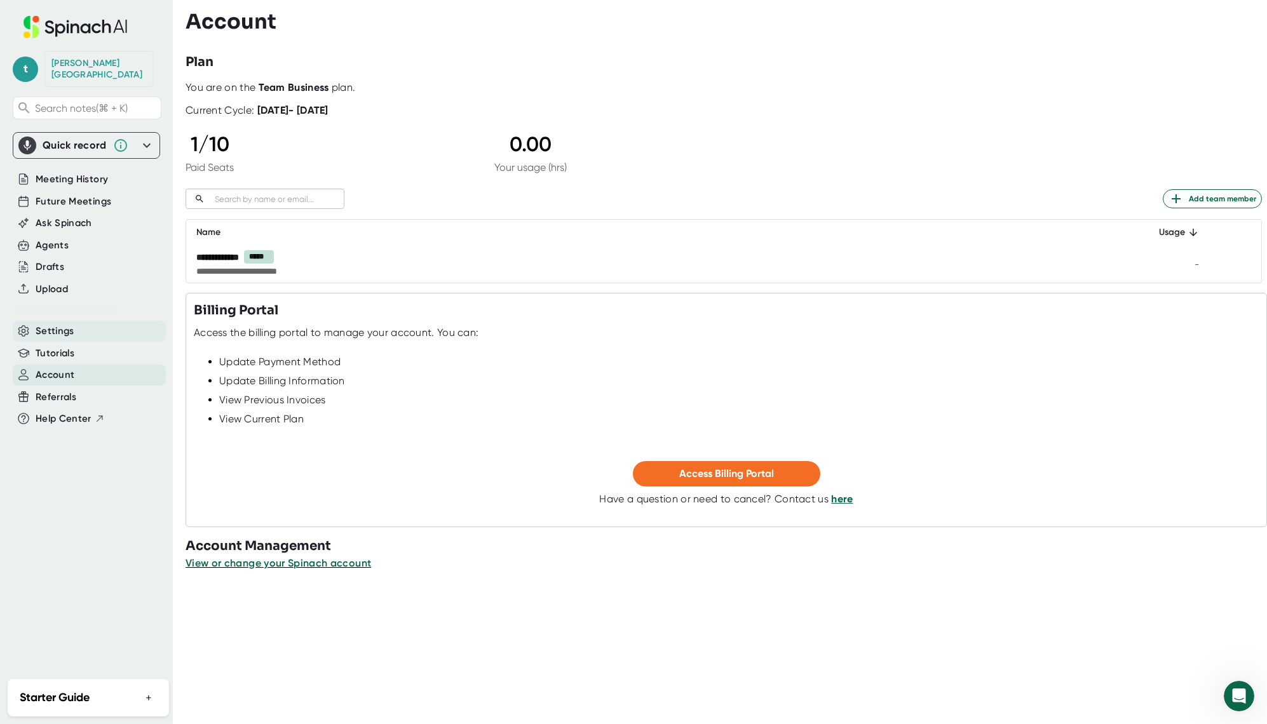
click at [63, 324] on span "Settings" at bounding box center [55, 331] width 39 height 15
